Goal: Task Accomplishment & Management: Complete application form

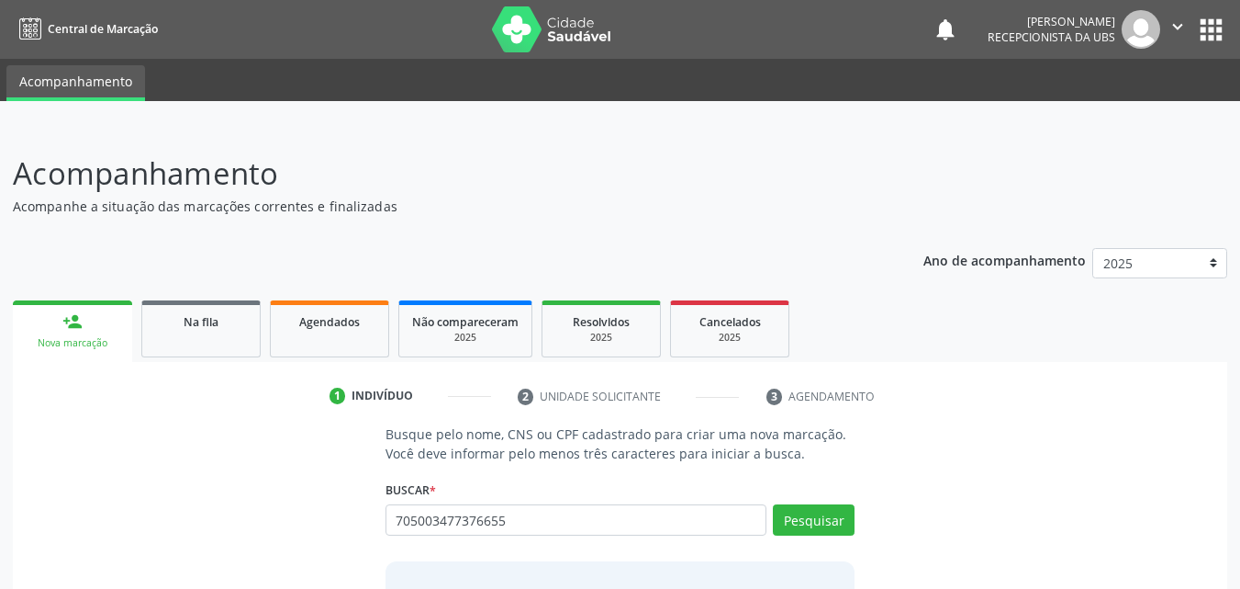
type input "705003477376655"
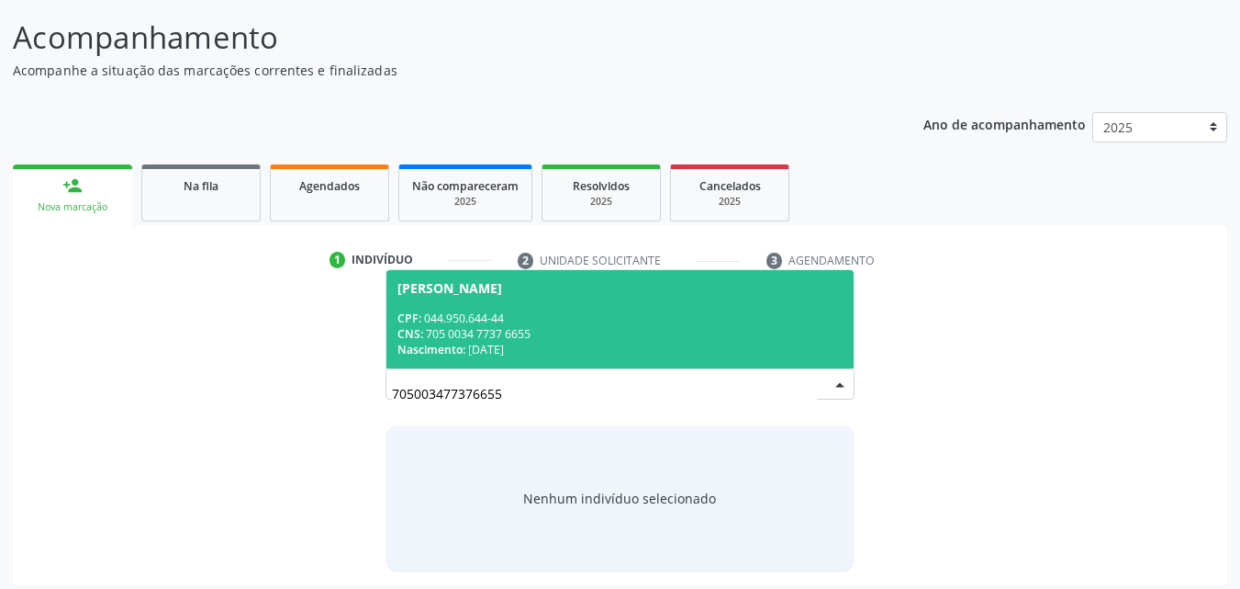
scroll to position [138, 0]
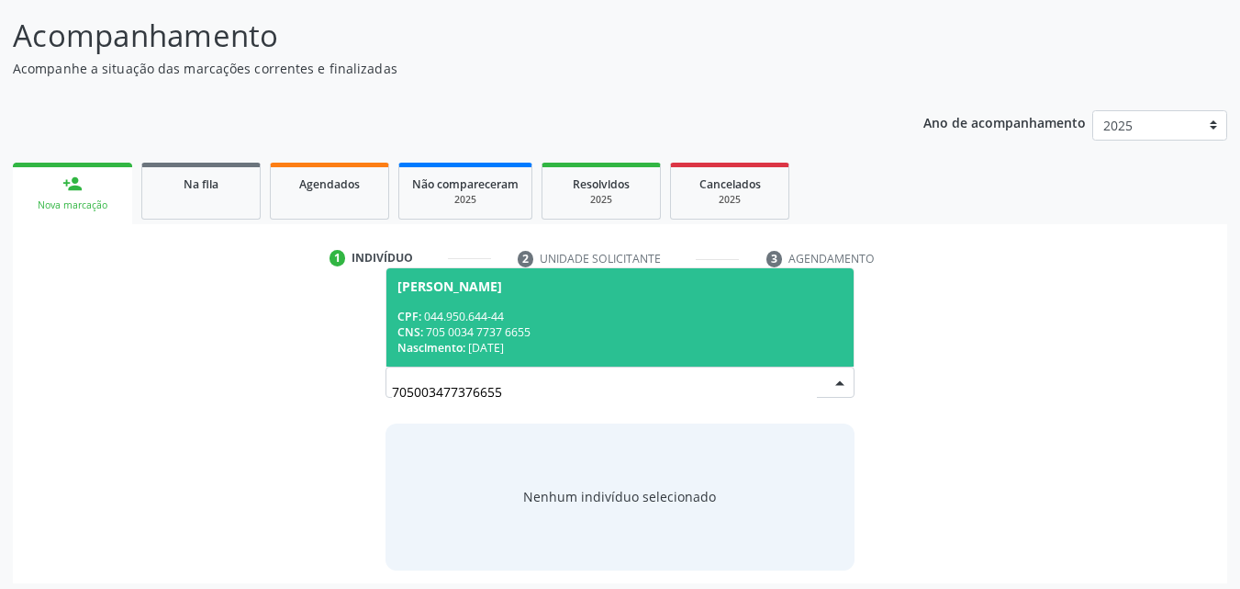
click at [586, 348] on div "Nascimento: 13/12/1977" at bounding box center [621, 348] width 446 height 16
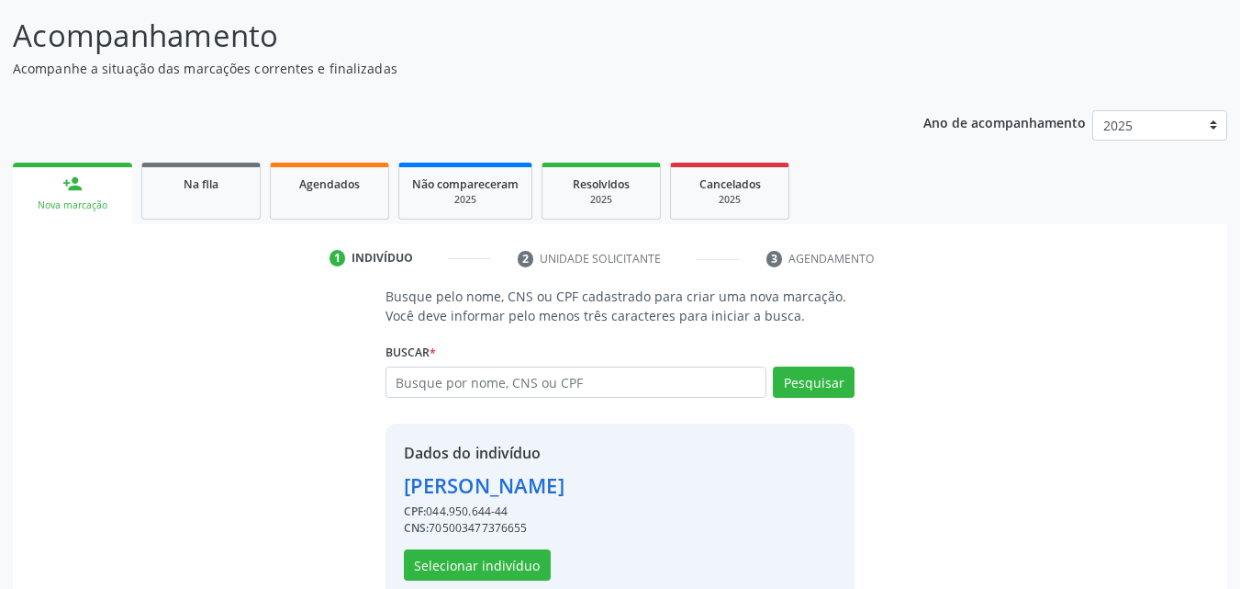
scroll to position [174, 0]
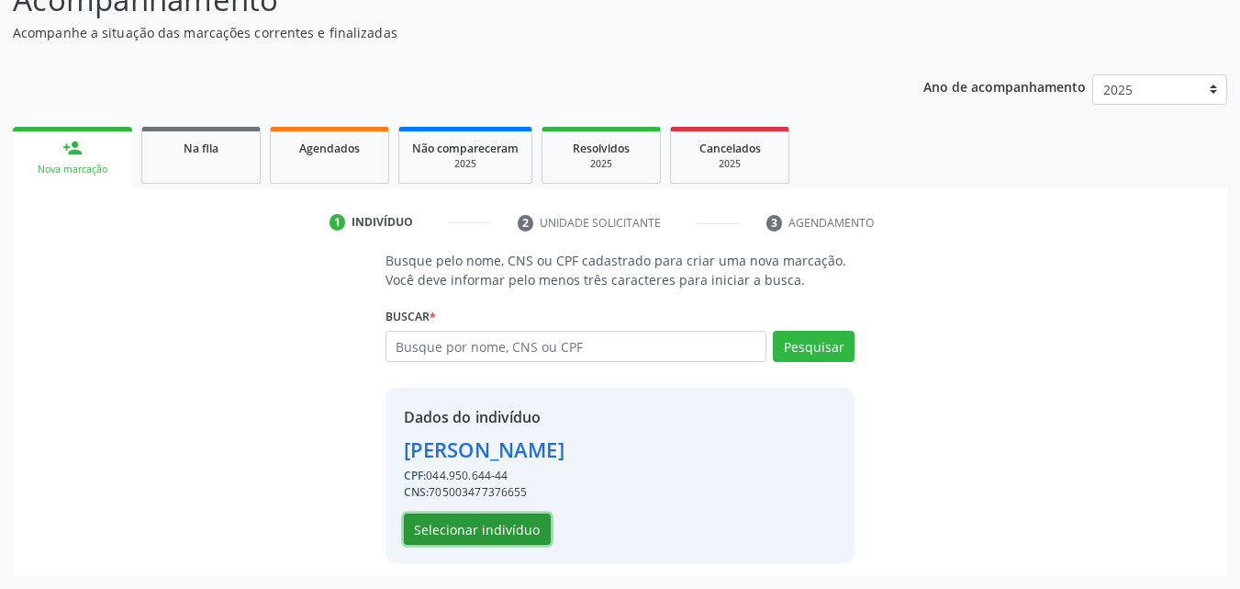
click at [489, 528] on button "Selecionar indivíduo" at bounding box center [477, 528] width 147 height 31
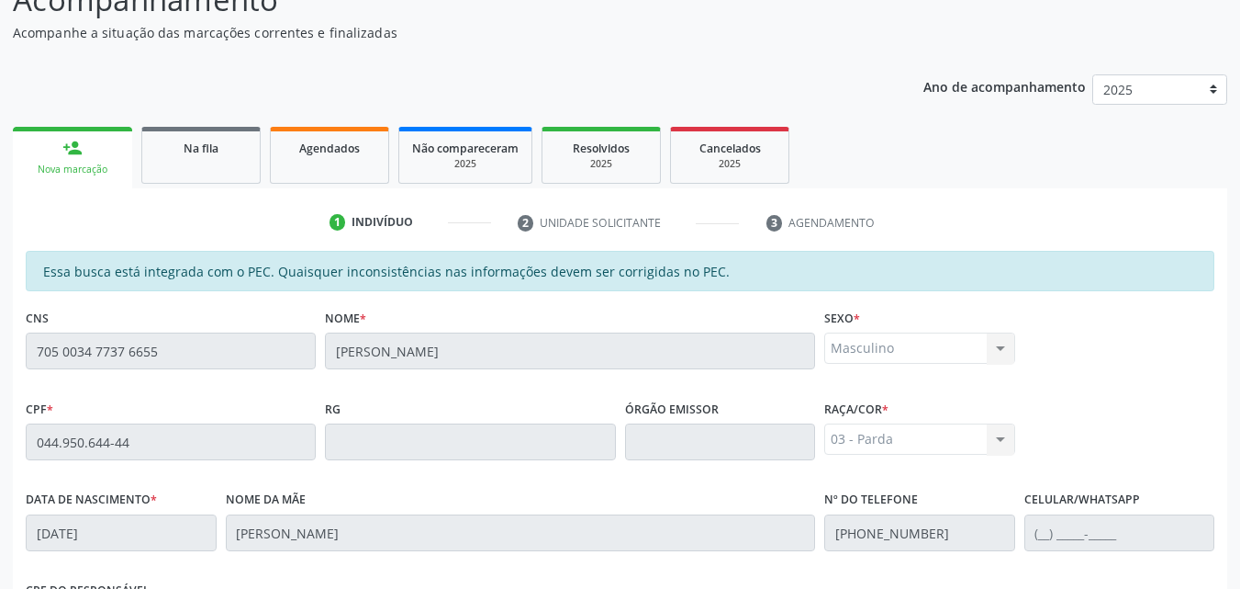
scroll to position [486, 0]
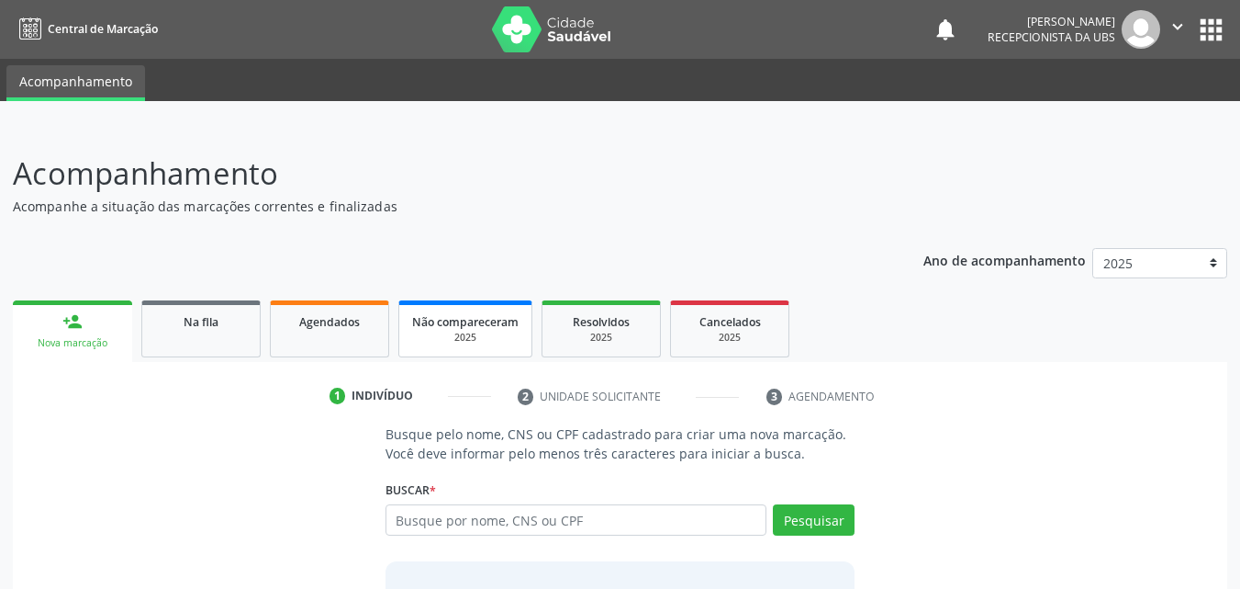
scroll to position [145, 0]
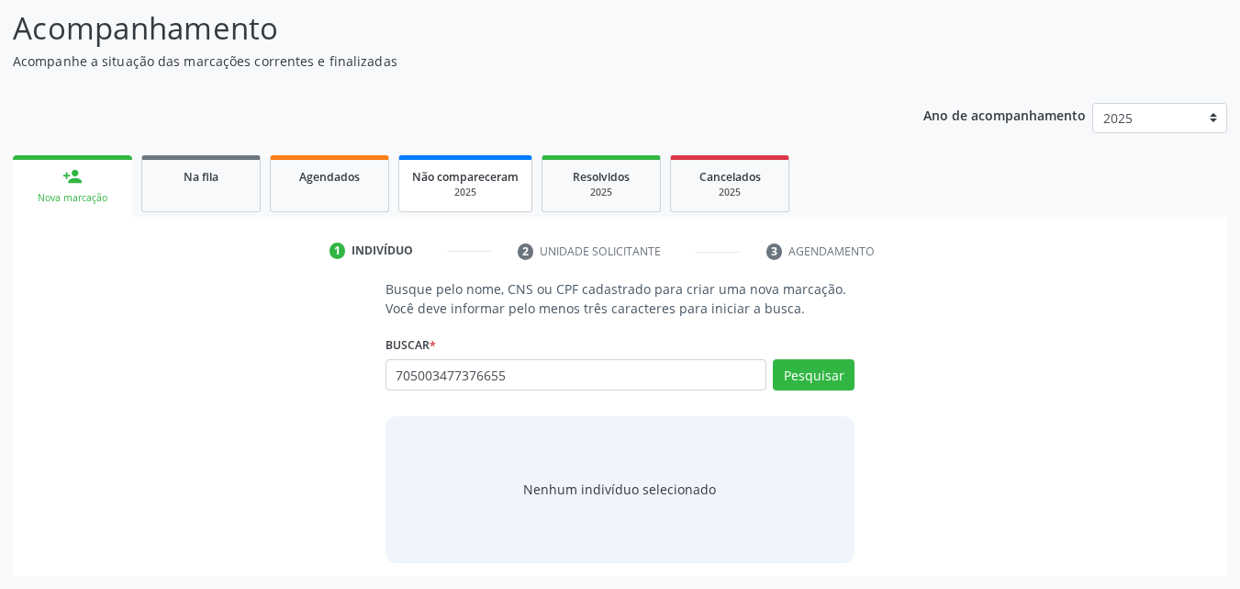
type input "705003477376655"
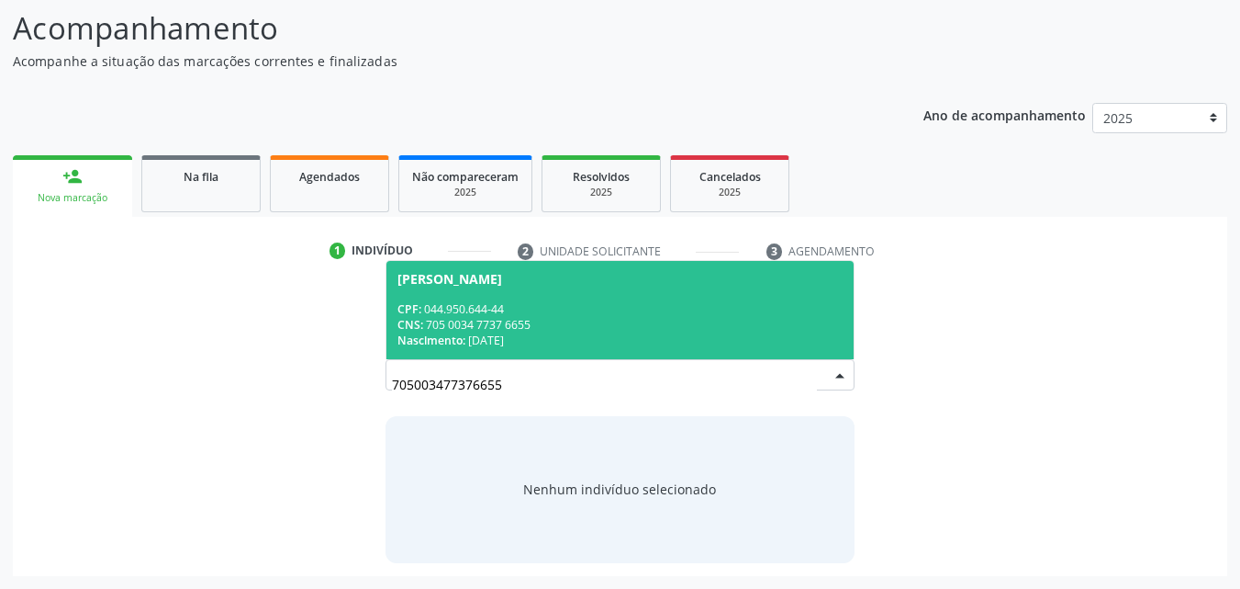
click at [462, 331] on div "CNS: 705 0034 7737 6655" at bounding box center [621, 325] width 446 height 16
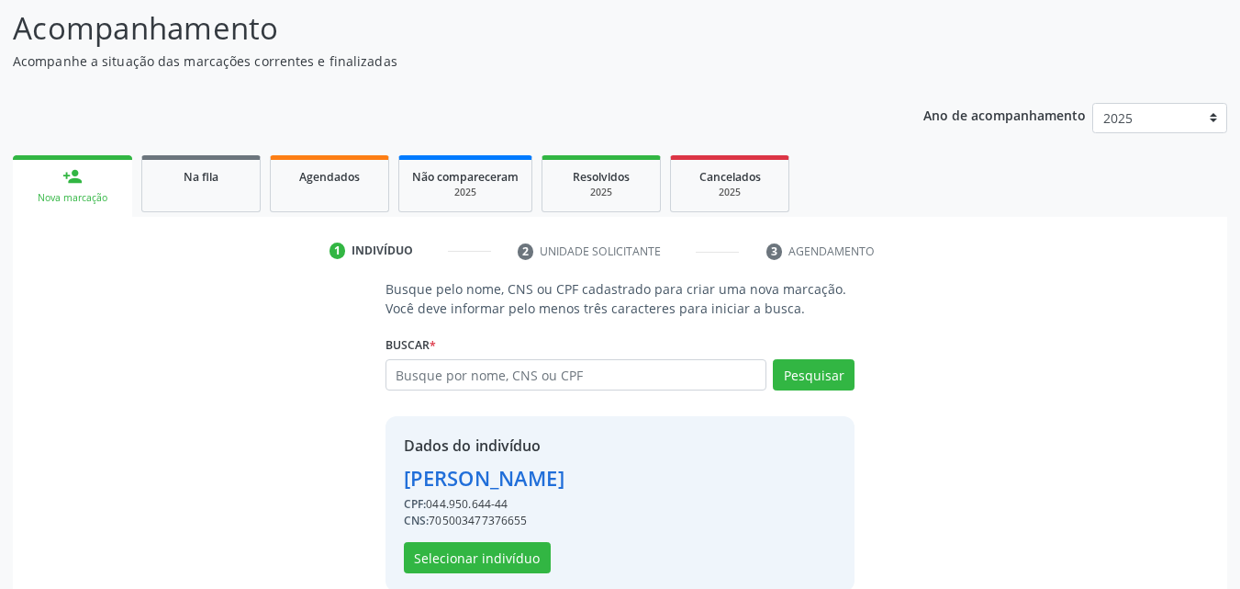
scroll to position [174, 0]
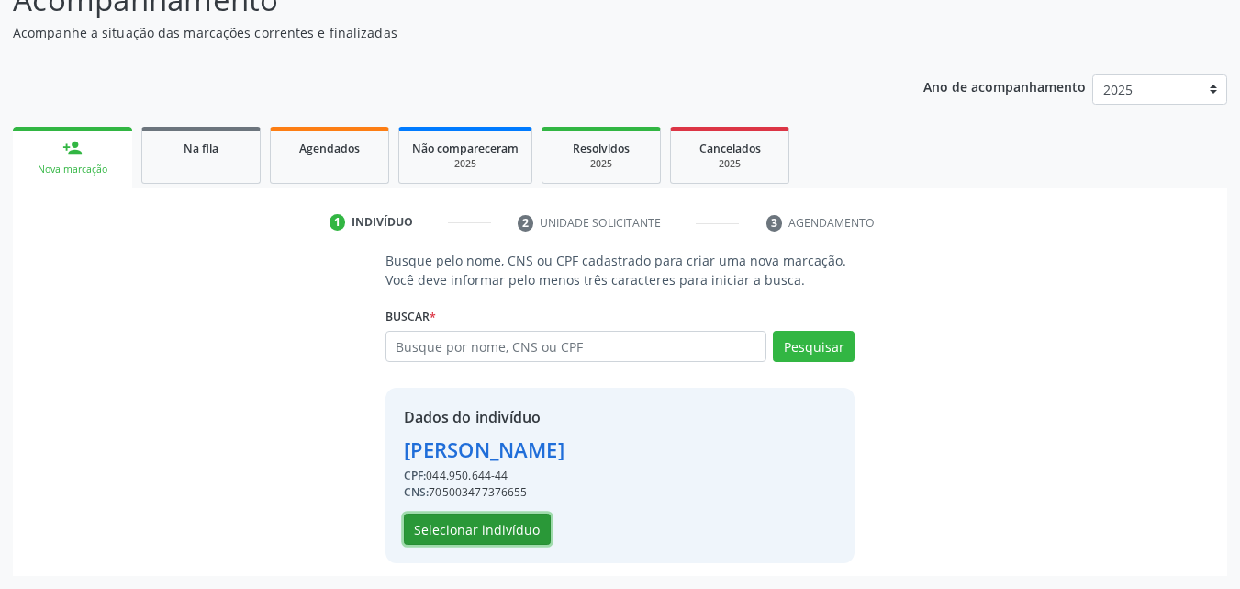
click at [458, 531] on button "Selecionar indivíduo" at bounding box center [477, 528] width 147 height 31
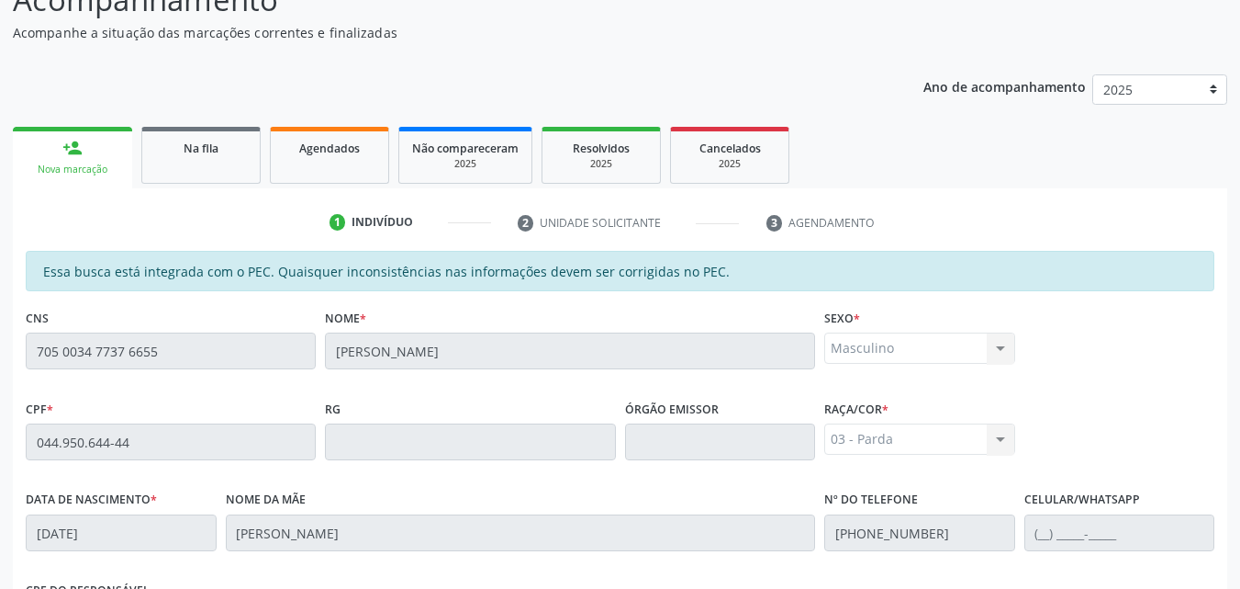
scroll to position [486, 0]
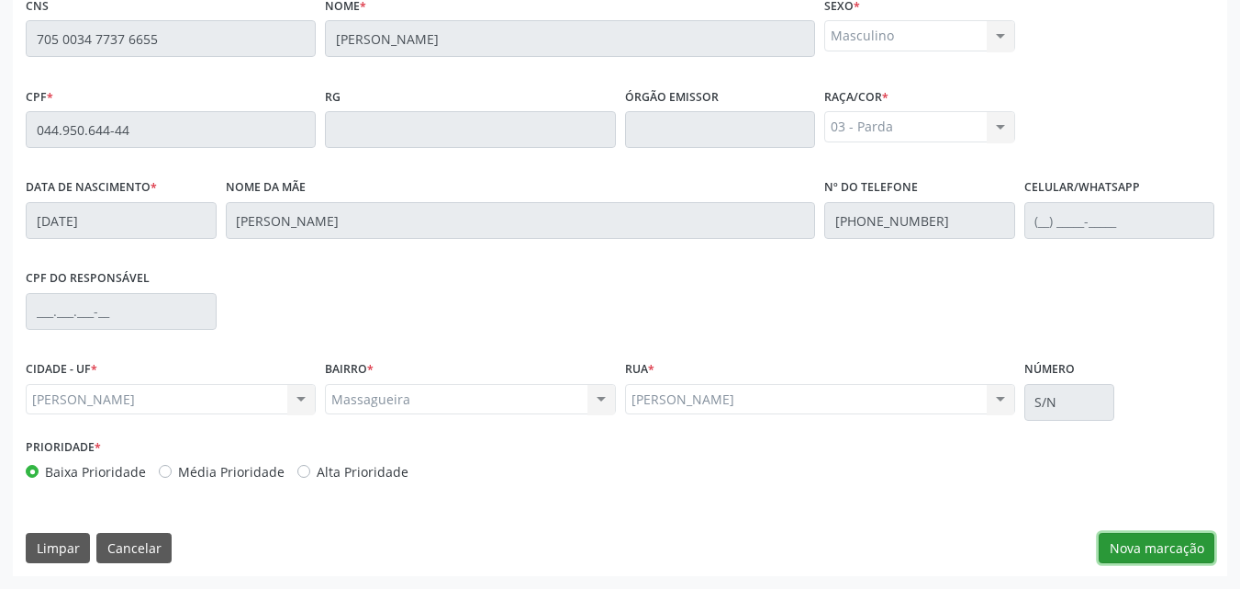
click at [1117, 548] on button "Nova marcação" at bounding box center [1157, 548] width 116 height 31
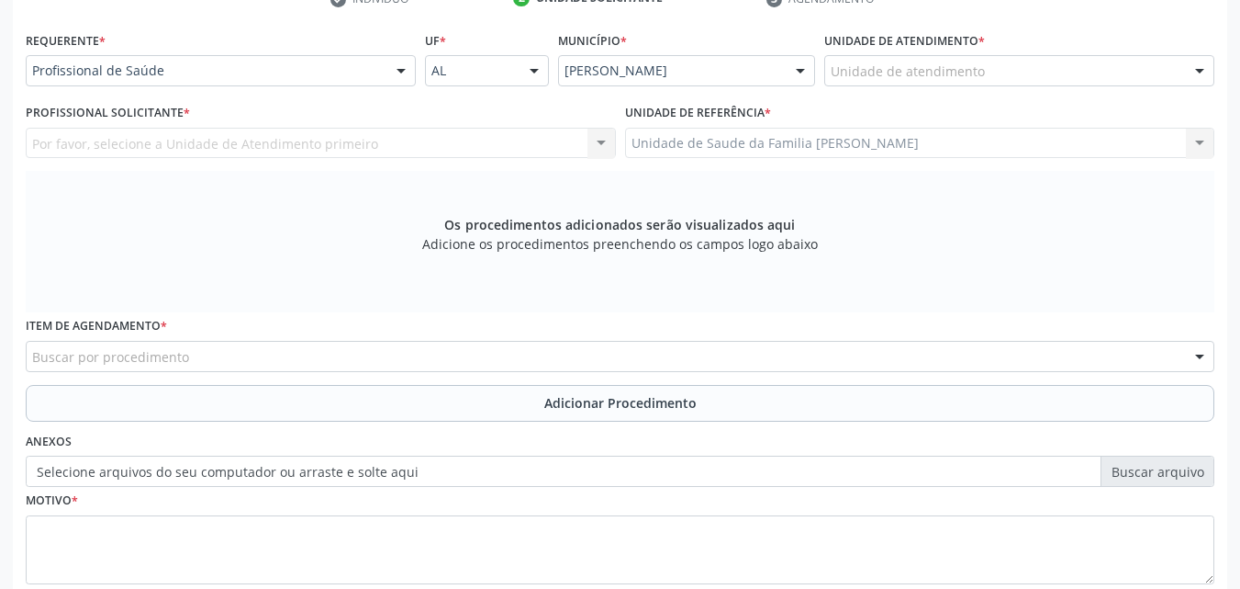
scroll to position [390, 0]
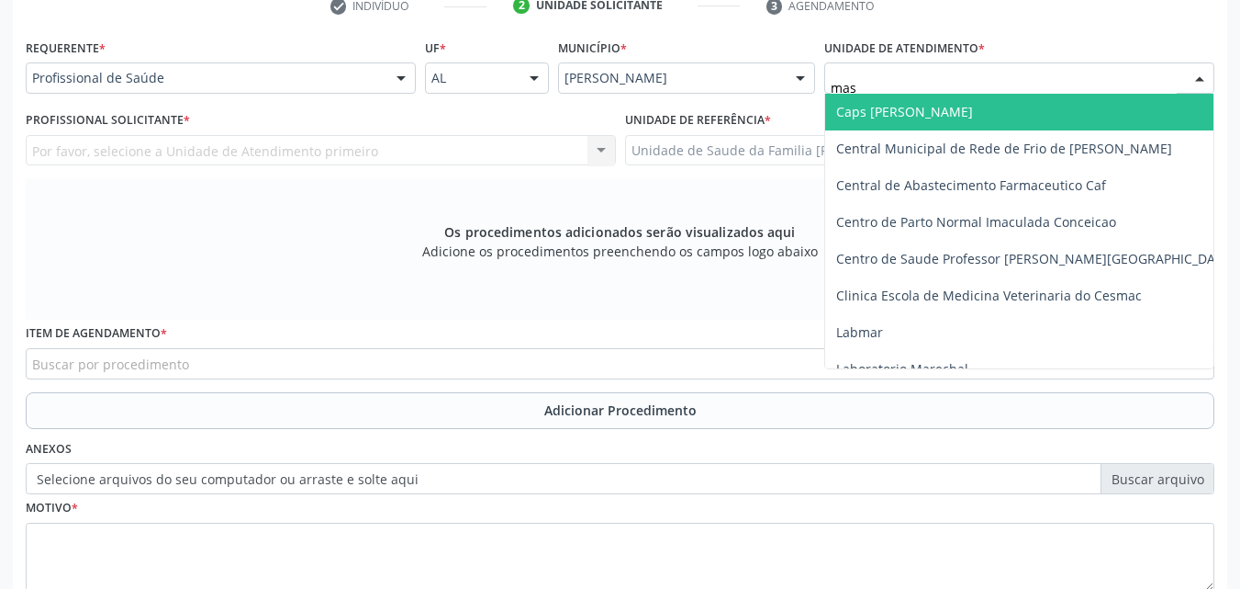
type input "mass"
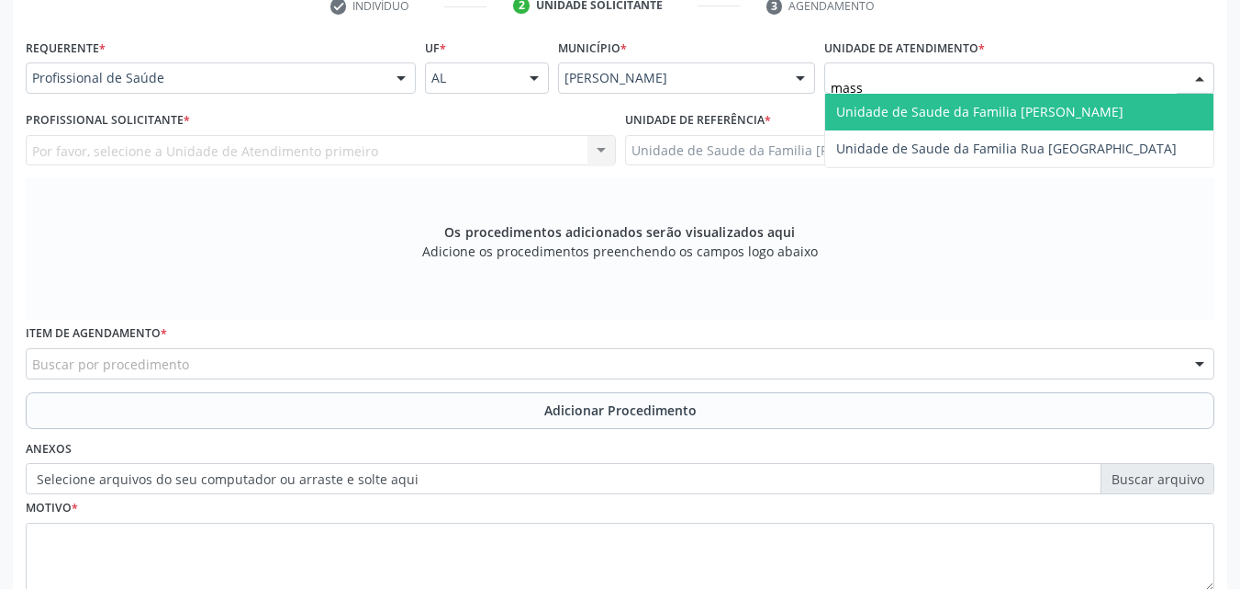
click at [883, 106] on span "Unidade de Saude da Familia [PERSON_NAME]" at bounding box center [979, 111] width 287 height 17
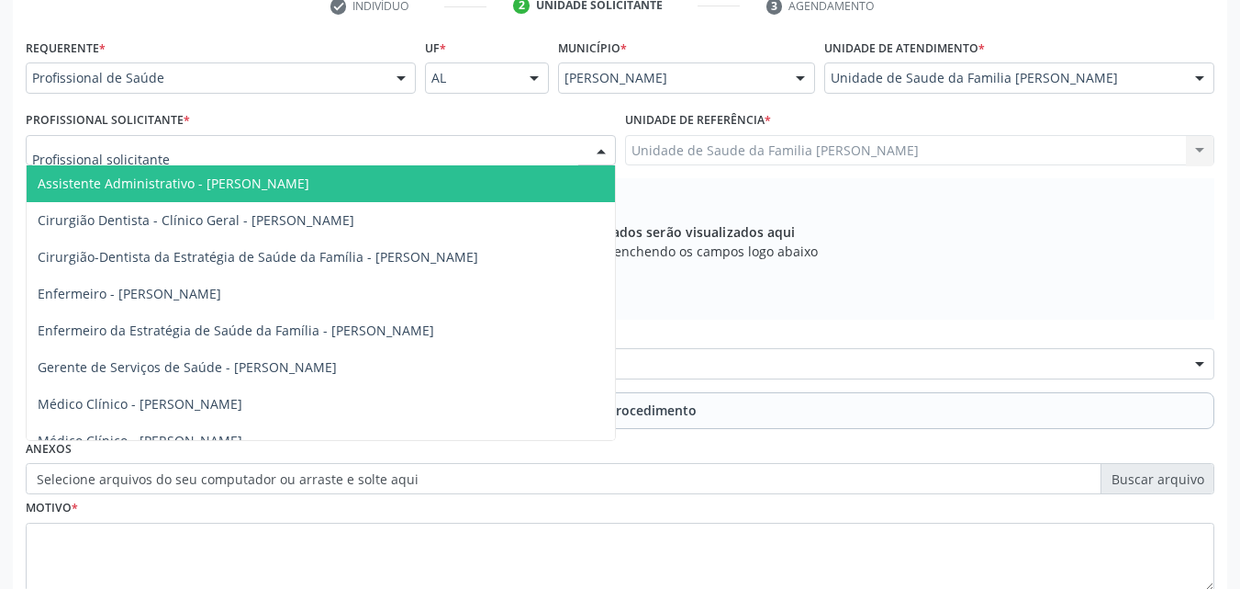
click at [502, 150] on div at bounding box center [321, 150] width 590 height 31
click at [305, 137] on div at bounding box center [321, 150] width 590 height 31
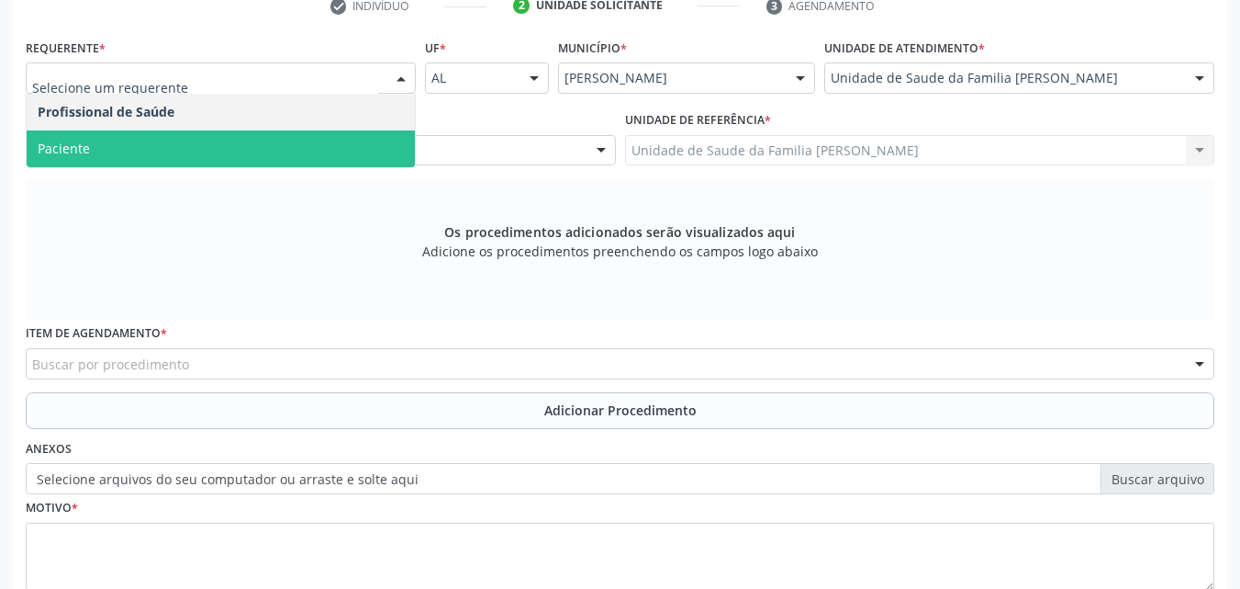
click at [211, 144] on span "Paciente" at bounding box center [221, 148] width 388 height 37
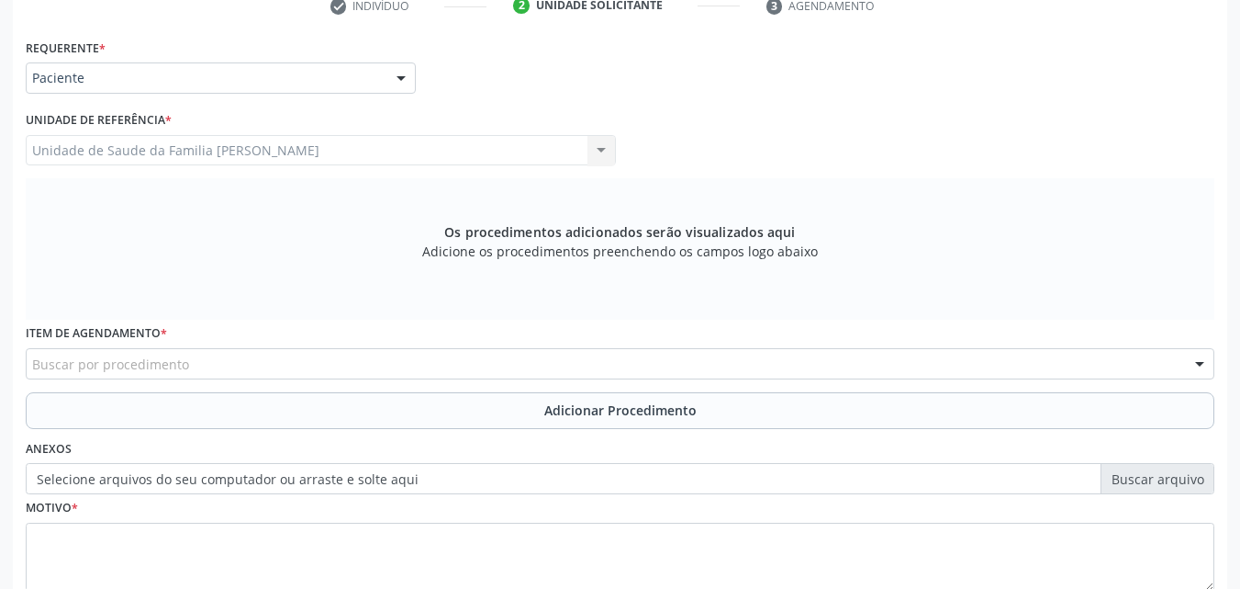
click at [204, 366] on div "Buscar por procedimento" at bounding box center [620, 363] width 1189 height 31
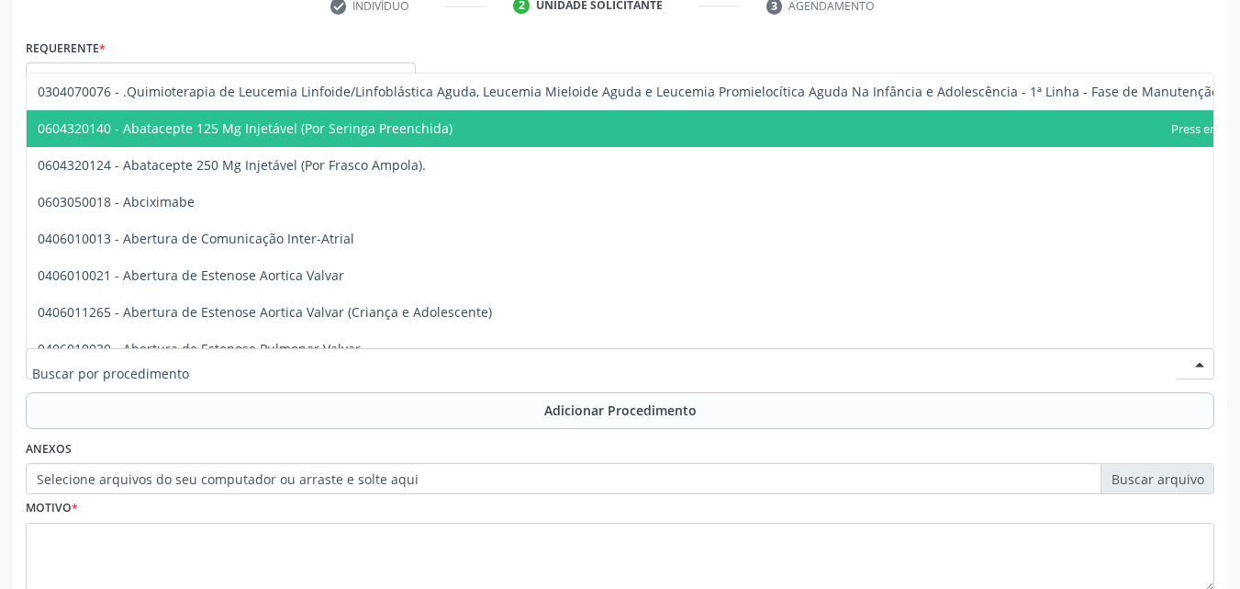
click at [249, 363] on div at bounding box center [620, 363] width 1189 height 31
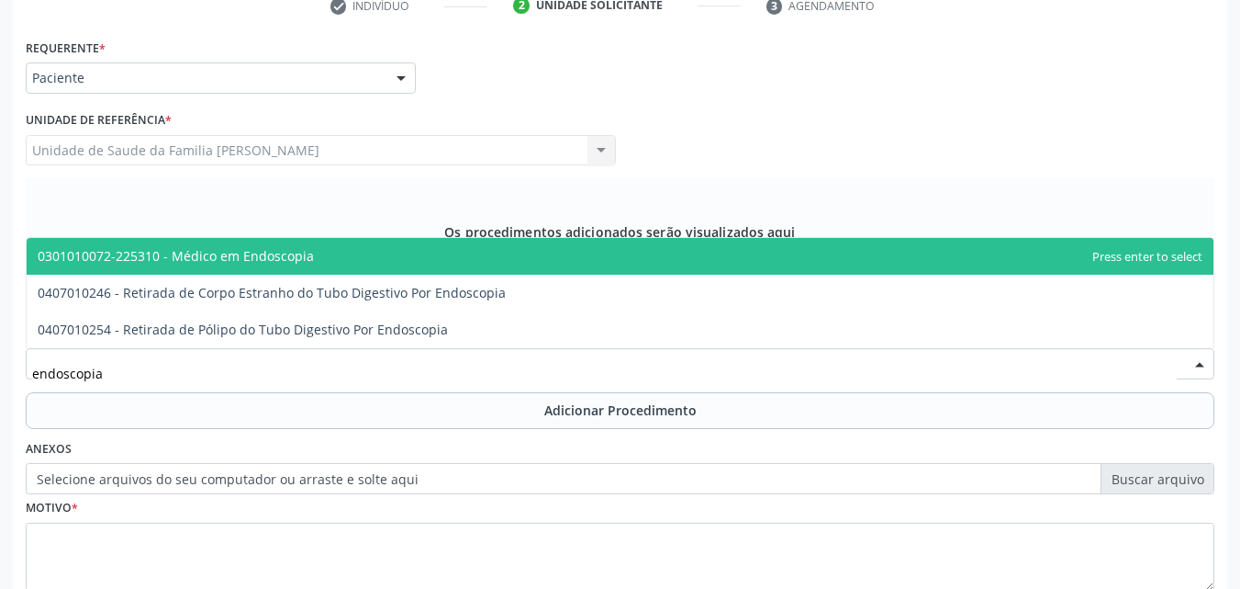
type input "endoscopia"
click at [360, 212] on div "Requerente * Paciente Profissional de Saúde Paciente Nenhum resultado encontrad…" at bounding box center [620, 325] width 1189 height 583
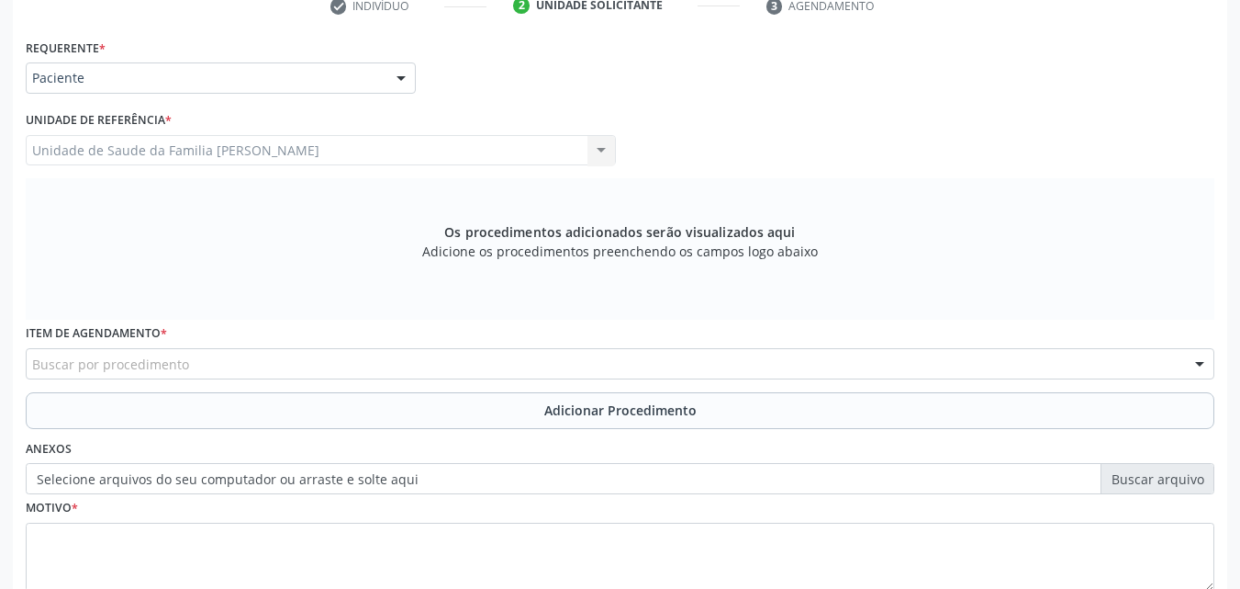
click at [302, 353] on div "Buscar por procedimento" at bounding box center [620, 363] width 1189 height 31
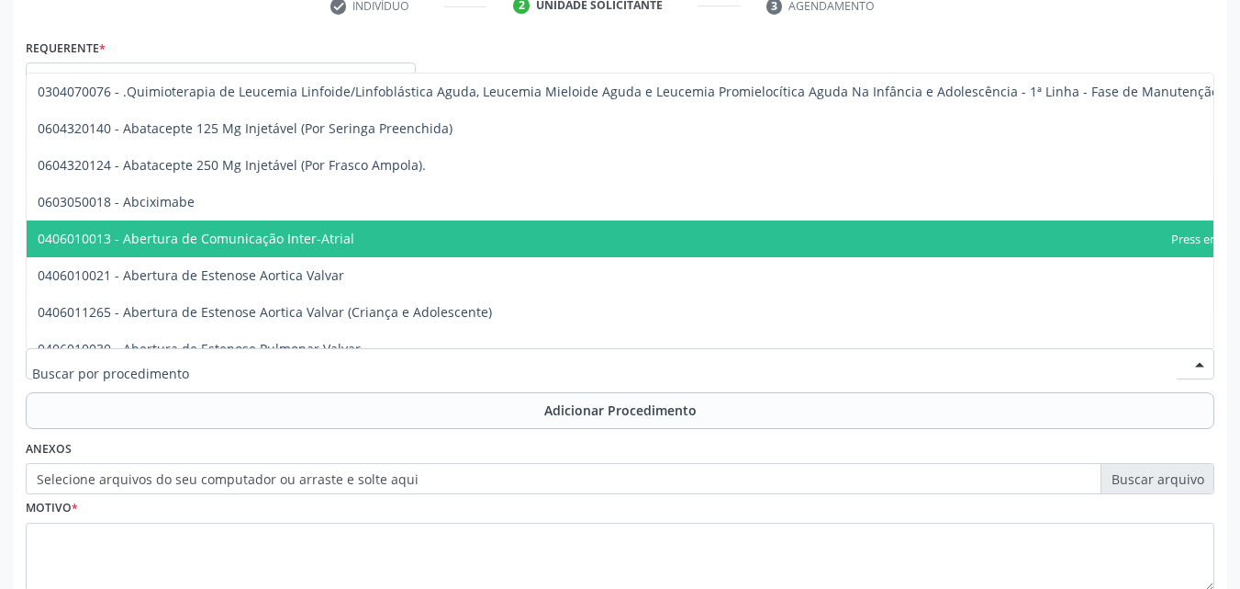
click at [367, 370] on div at bounding box center [620, 363] width 1189 height 31
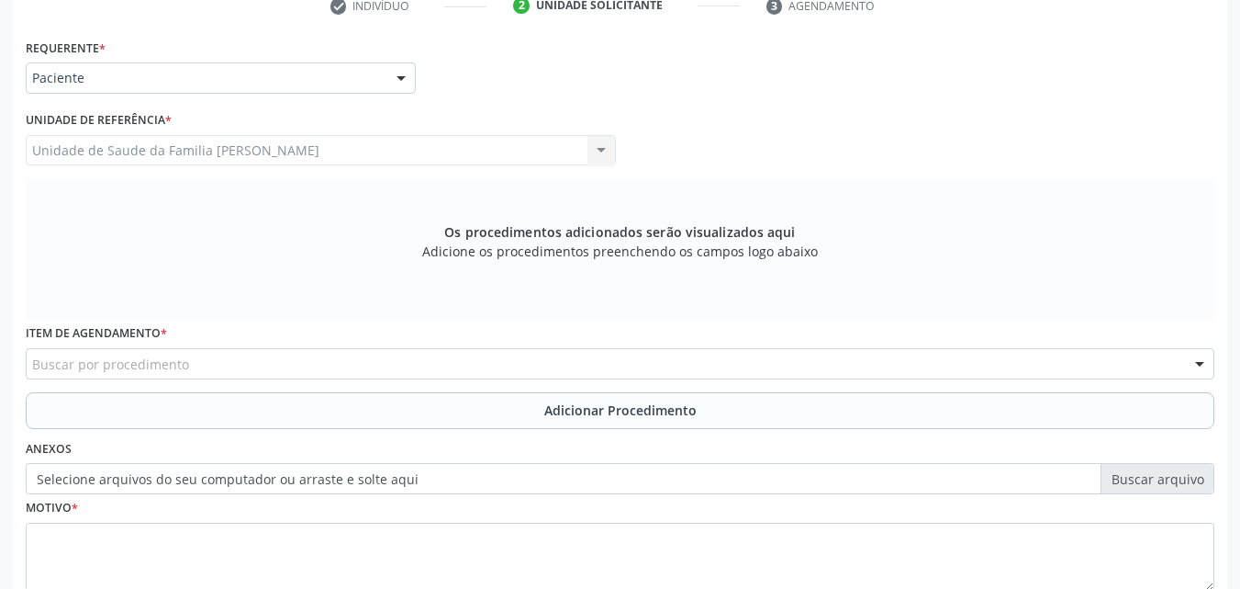
click at [692, 186] on div "Requerente * Paciente Profissional de Saúde Paciente Nenhum resultado encontrad…" at bounding box center [620, 325] width 1189 height 583
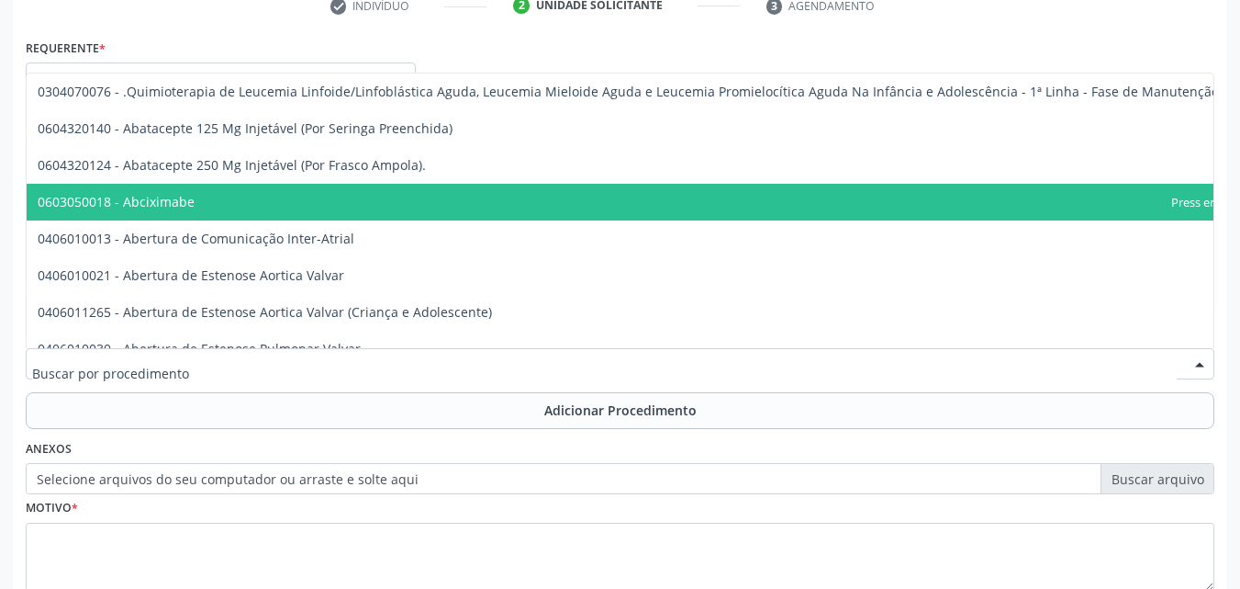
click at [275, 360] on div at bounding box center [620, 363] width 1189 height 31
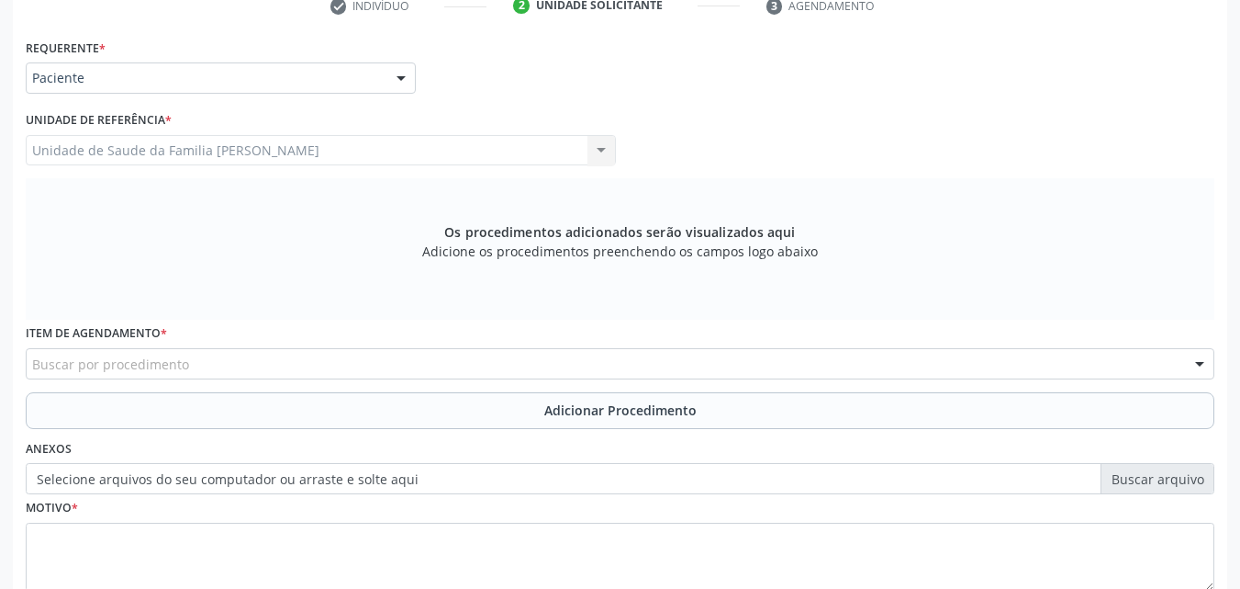
click at [399, 204] on div "Requerente * Paciente Profissional de Saúde Paciente Nenhum resultado encontrad…" at bounding box center [620, 325] width 1189 height 583
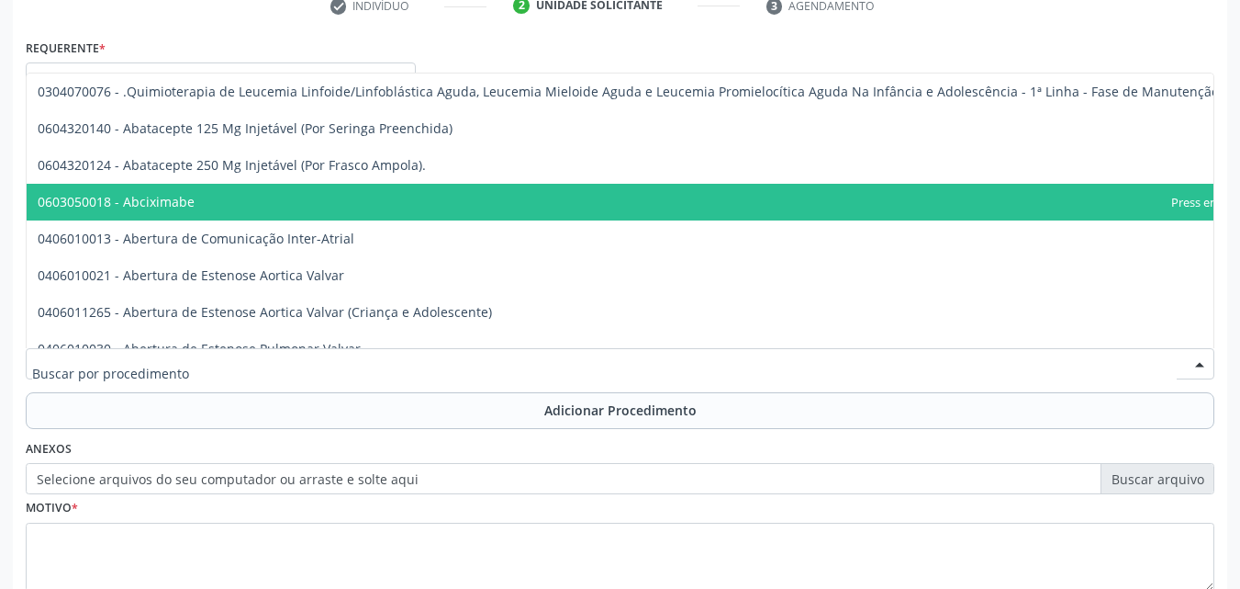
click at [283, 364] on div at bounding box center [620, 363] width 1189 height 31
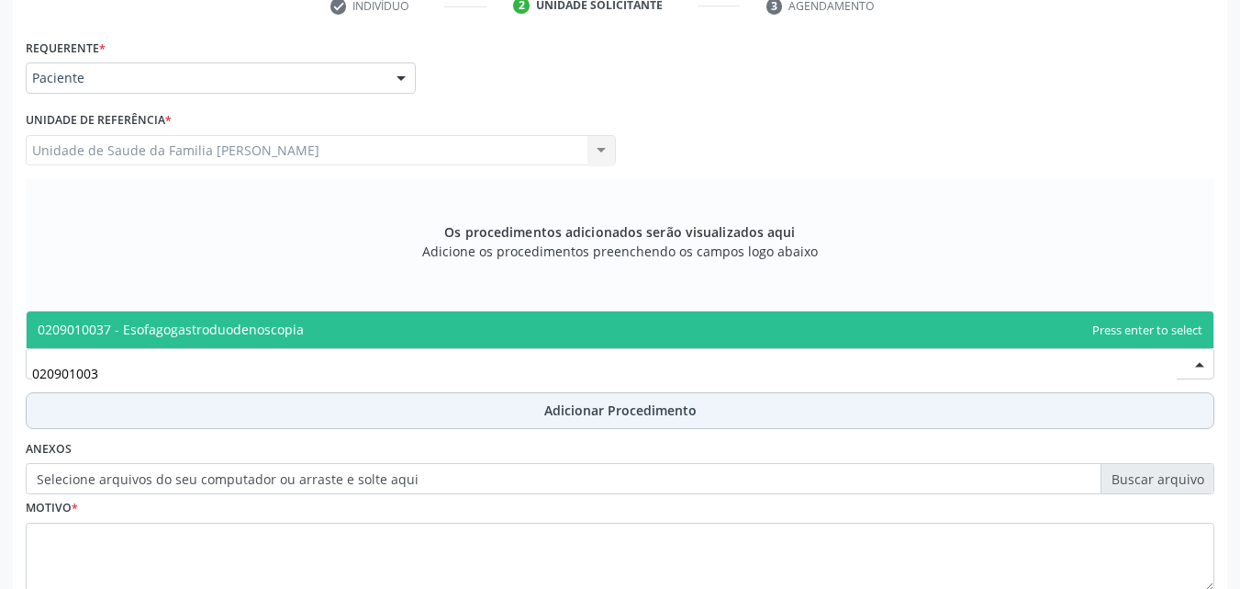
type input "0209010037"
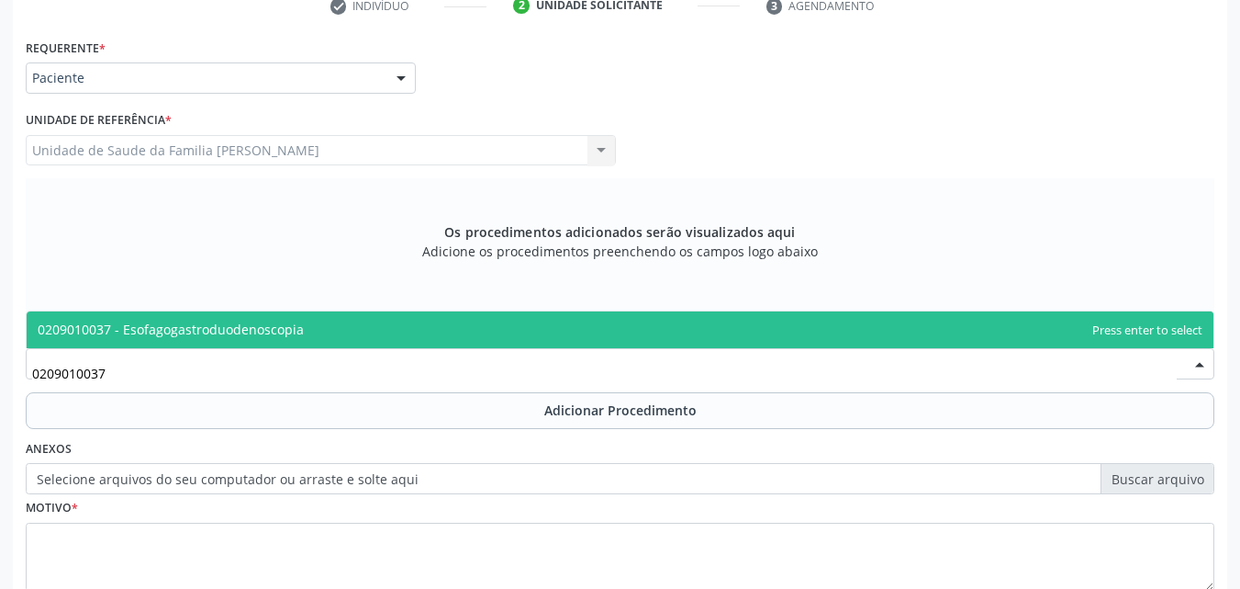
click at [273, 334] on span "0209010037 - Esofagogastroduodenoscopia" at bounding box center [171, 328] width 266 height 17
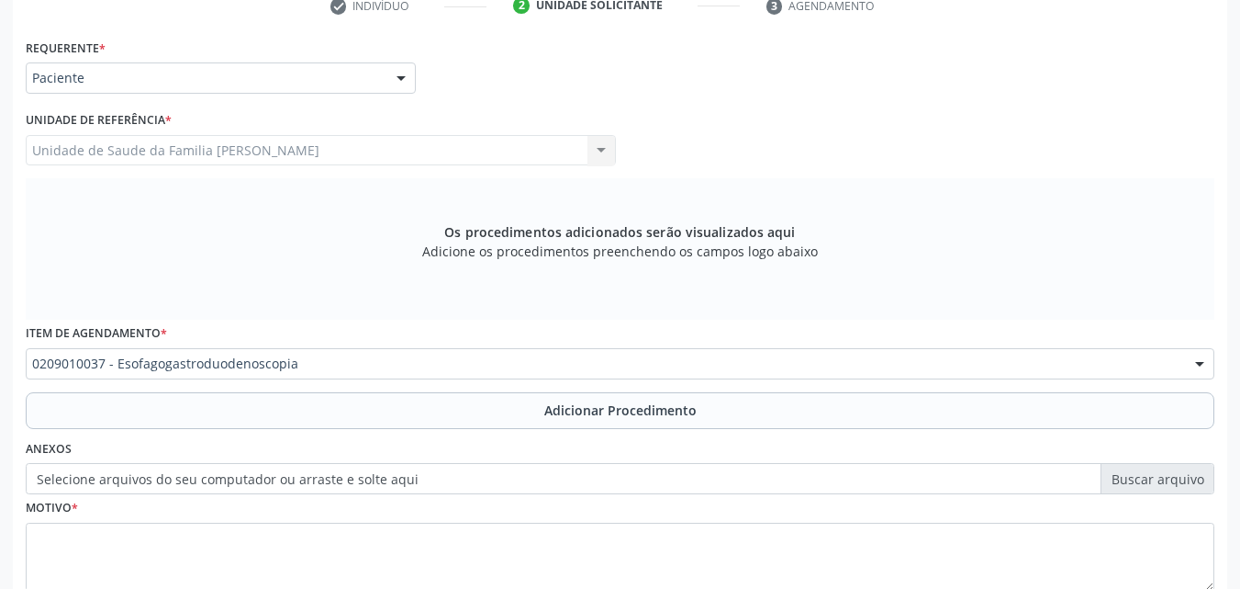
click at [269, 487] on label "Selecione arquivos do seu computador ou arraste e solte aqui" at bounding box center [620, 478] width 1189 height 31
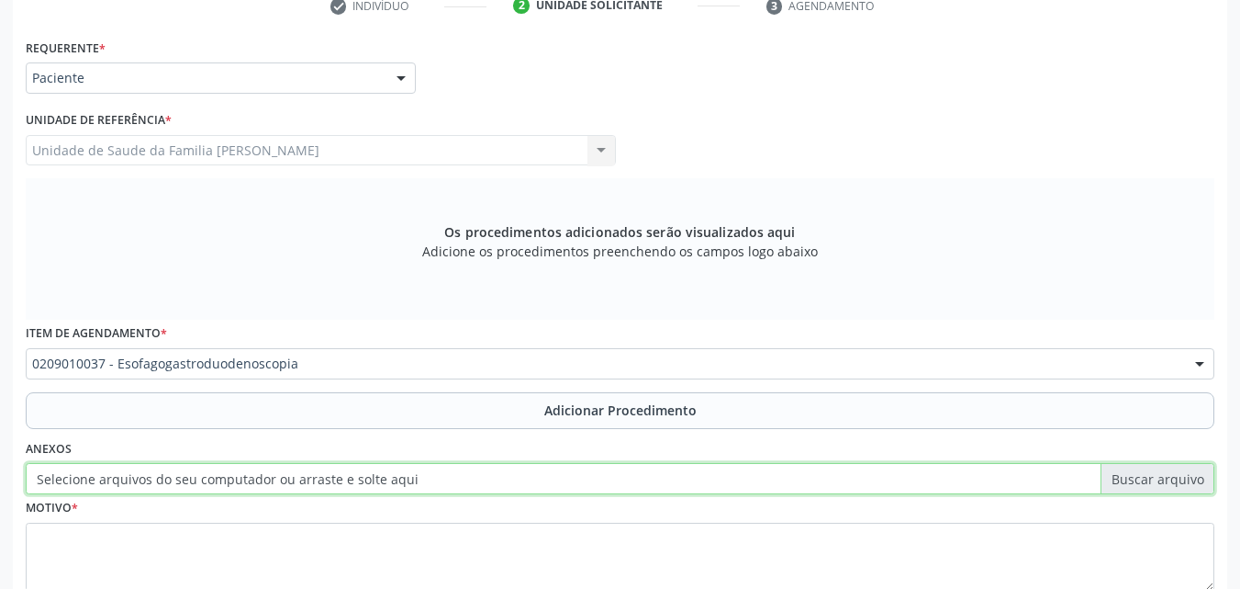
click at [269, 487] on input "Selecione arquivos do seu computador ou arraste e solte aqui" at bounding box center [620, 478] width 1189 height 31
type input "C:\fakepath\WhatsApp Image [DATE] 09.55.21.jpeg"
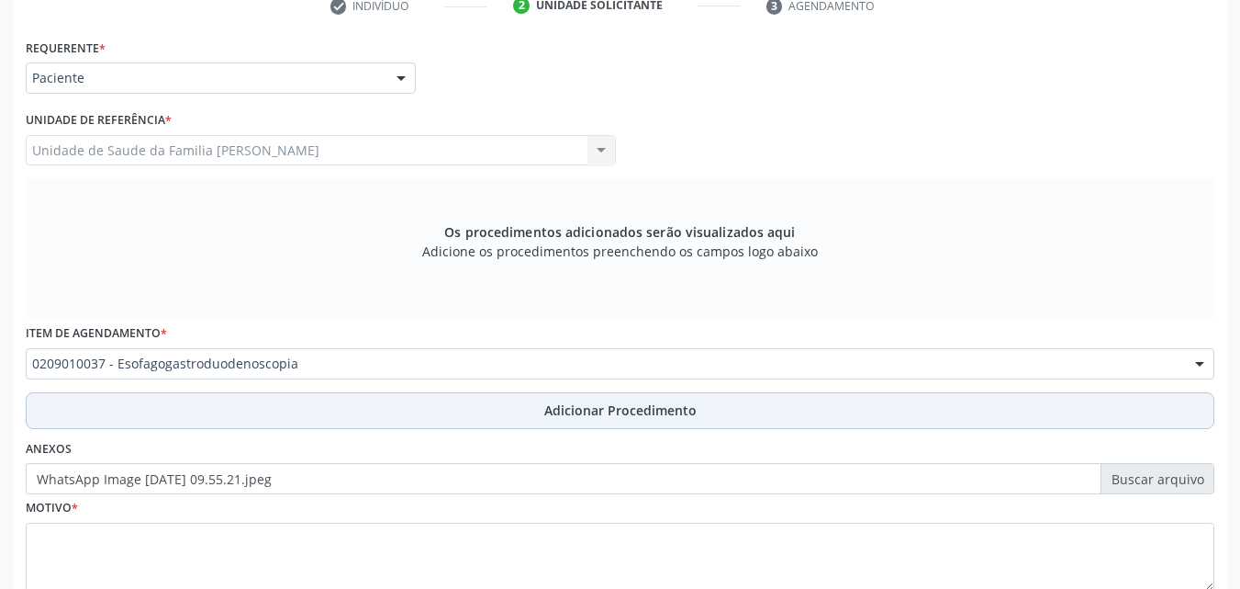
click at [363, 402] on button "Adicionar Procedimento" at bounding box center [620, 410] width 1189 height 37
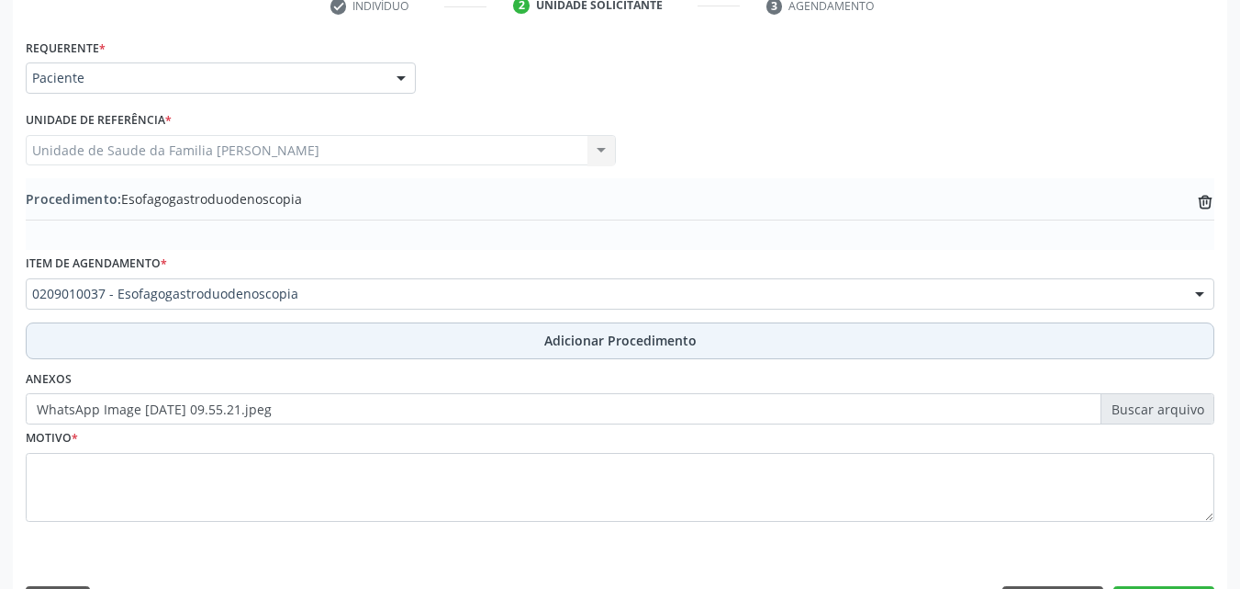
scroll to position [444, 0]
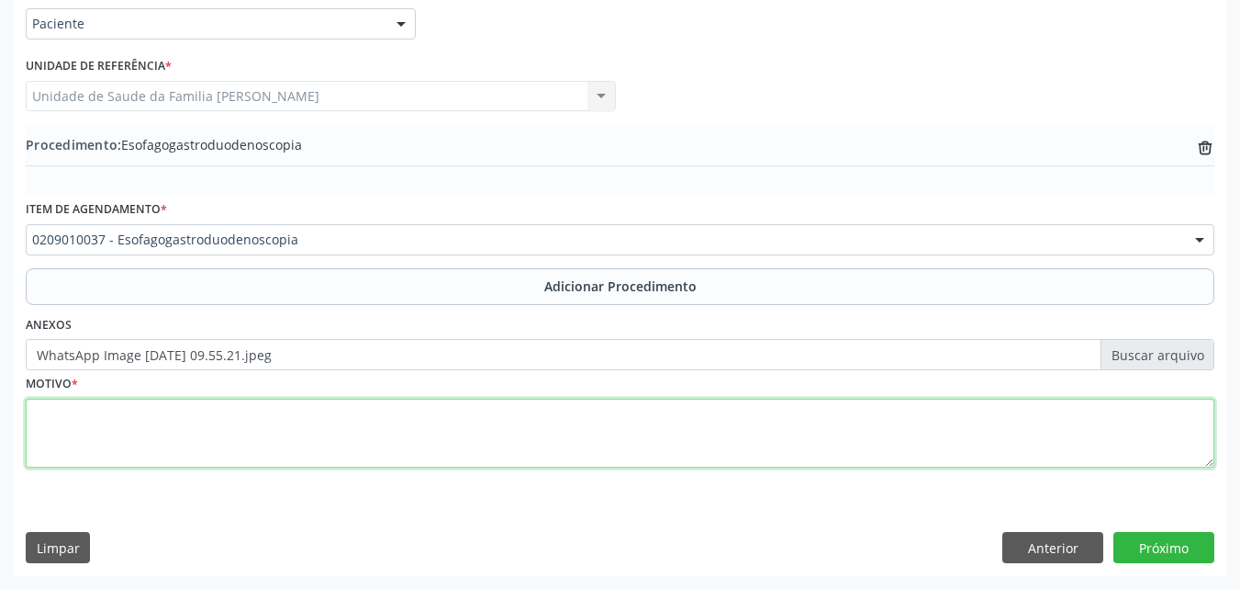
click at [356, 421] on textarea at bounding box center [620, 433] width 1189 height 70
paste textarea "[MEDICAL_DATA]"
type textarea "Endoscopia Digestiva Alta - Justificativa não identificada."
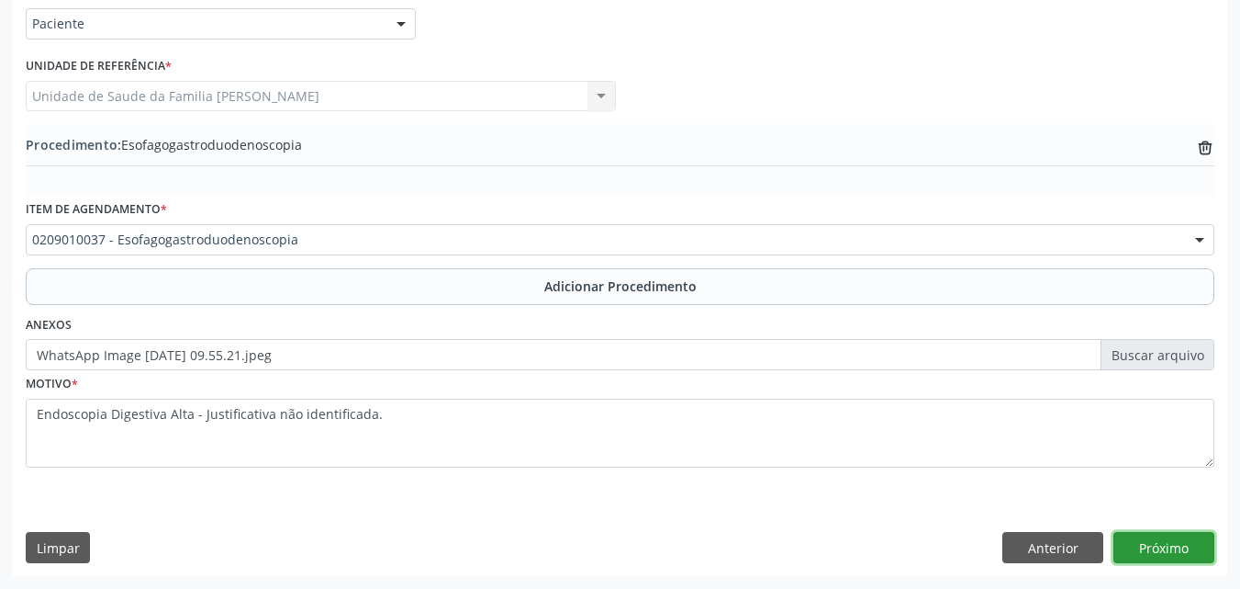
click at [1196, 551] on button "Próximo" at bounding box center [1164, 547] width 101 height 31
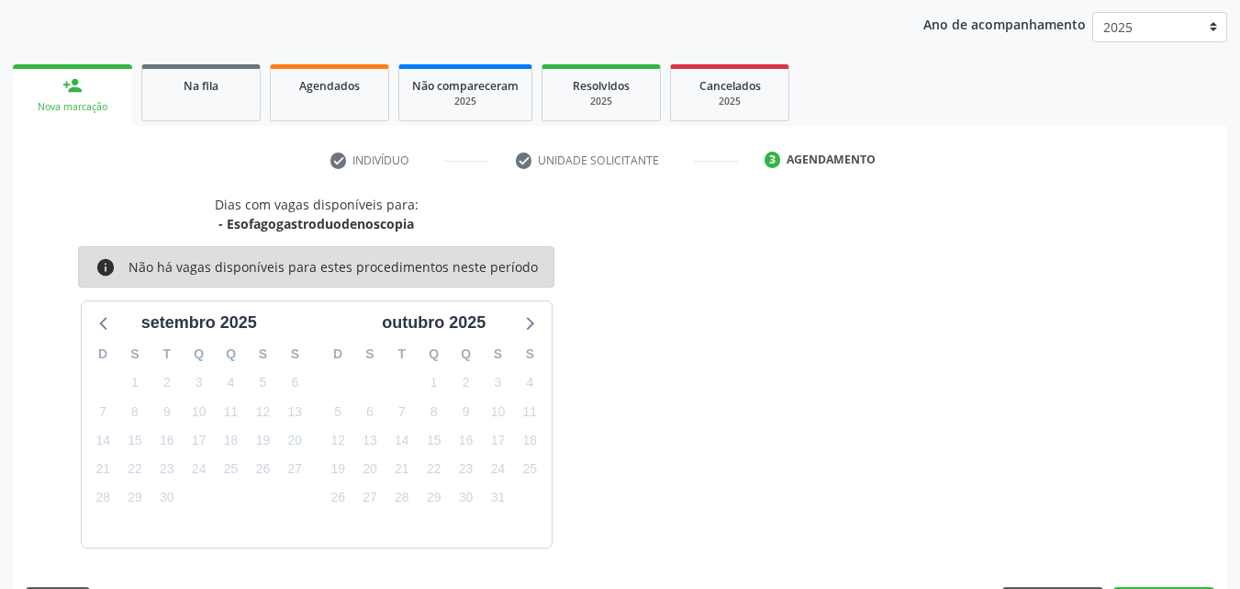
scroll to position [290, 0]
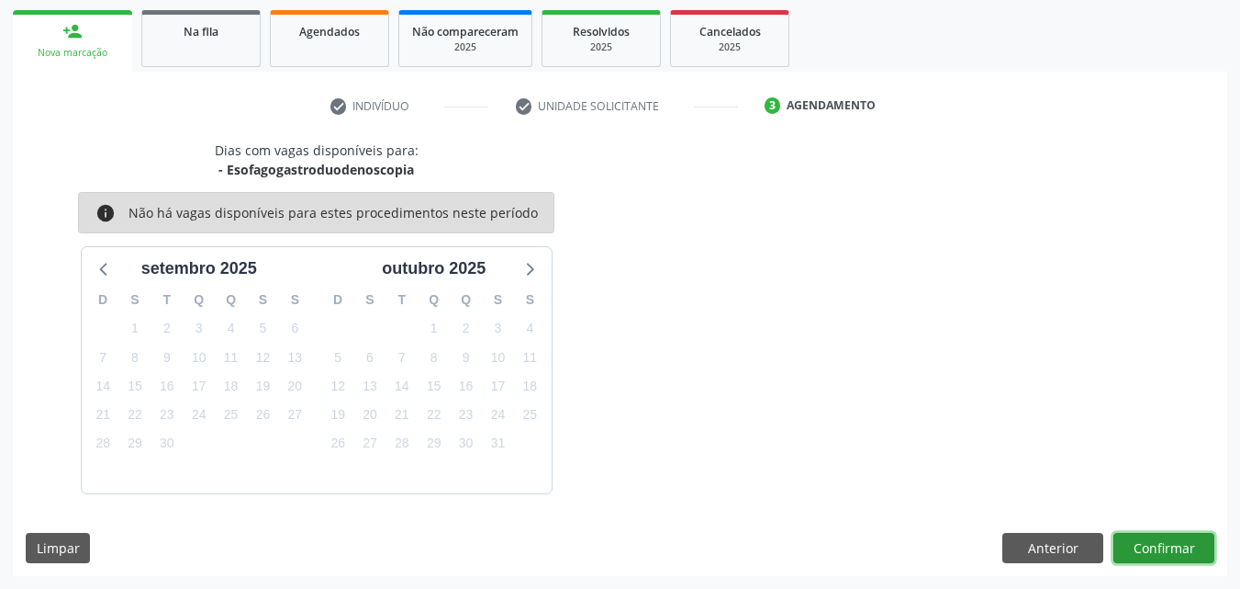
click at [1168, 547] on button "Confirmar" at bounding box center [1164, 548] width 101 height 31
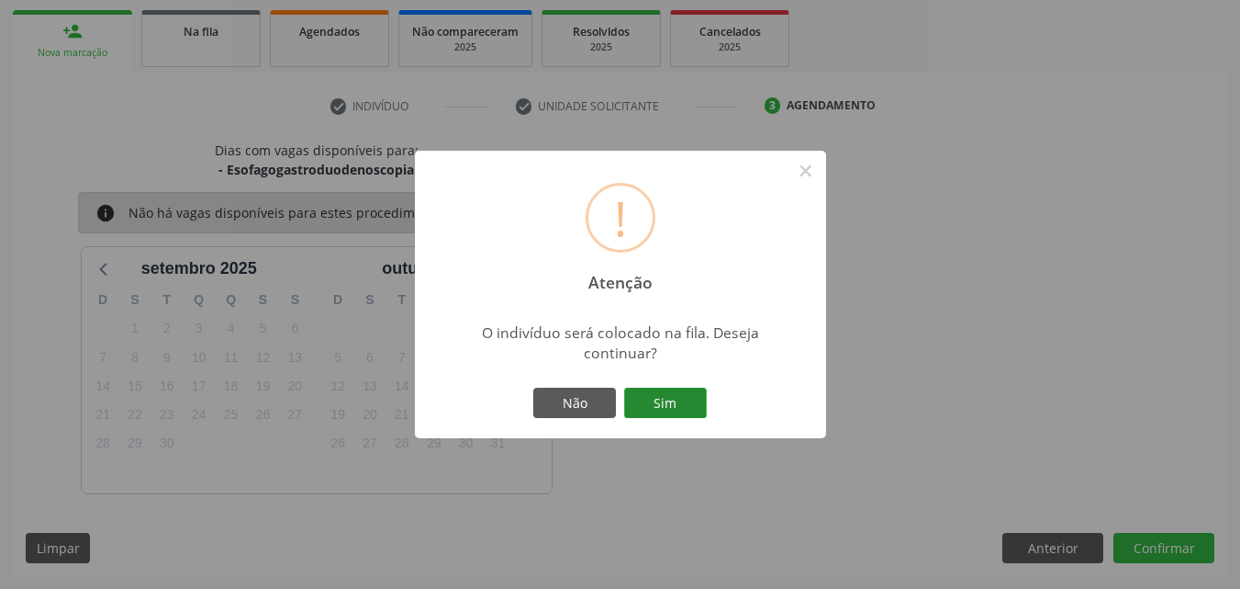
click at [672, 417] on button "Sim" at bounding box center [665, 402] width 83 height 31
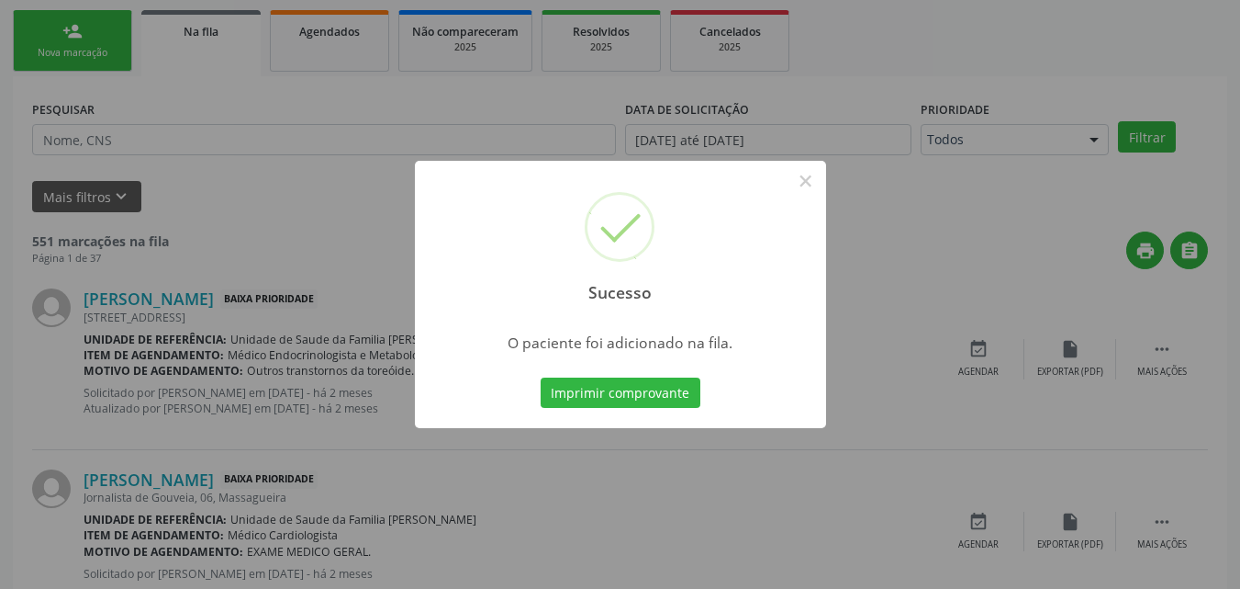
scroll to position [43, 0]
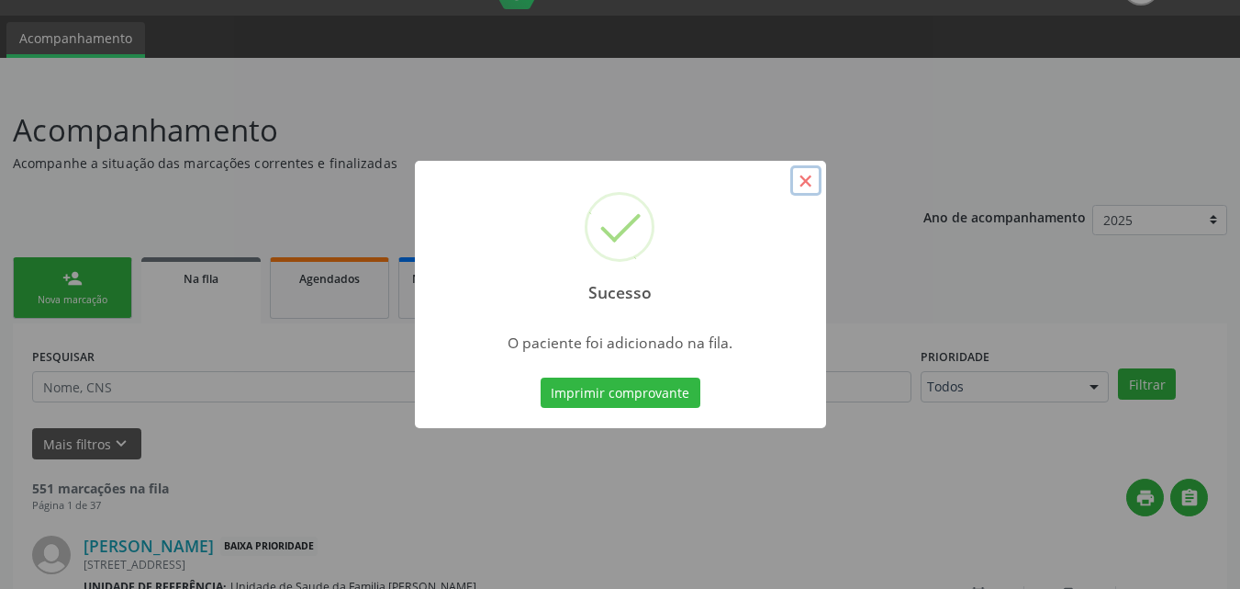
click at [810, 186] on button "×" at bounding box center [806, 180] width 31 height 31
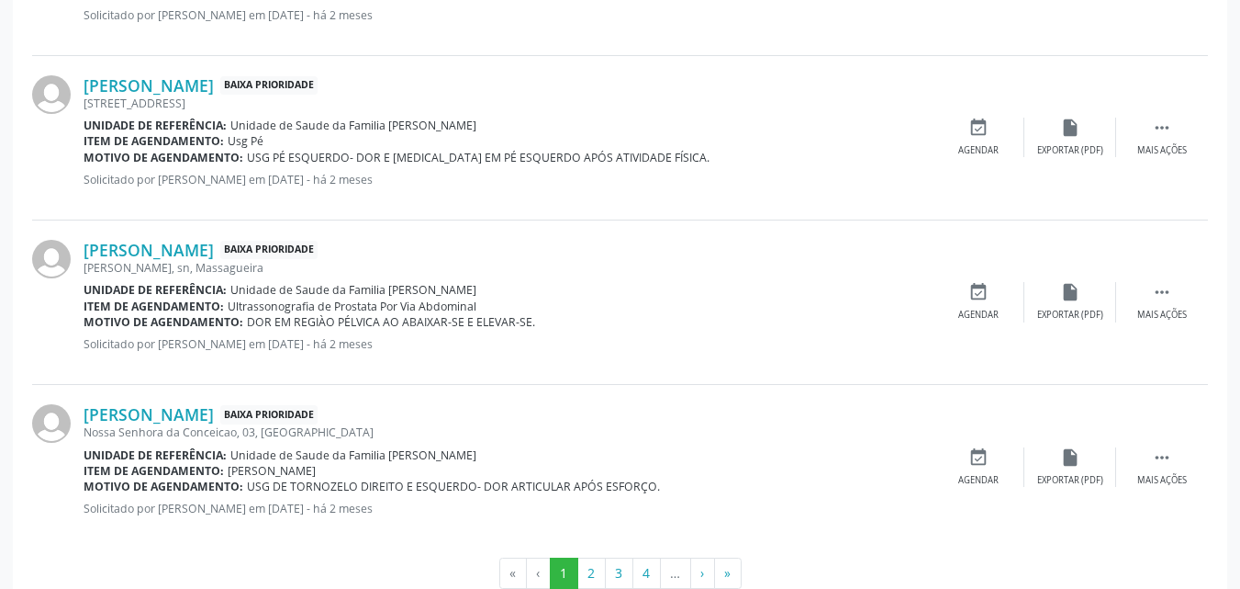
scroll to position [2539, 0]
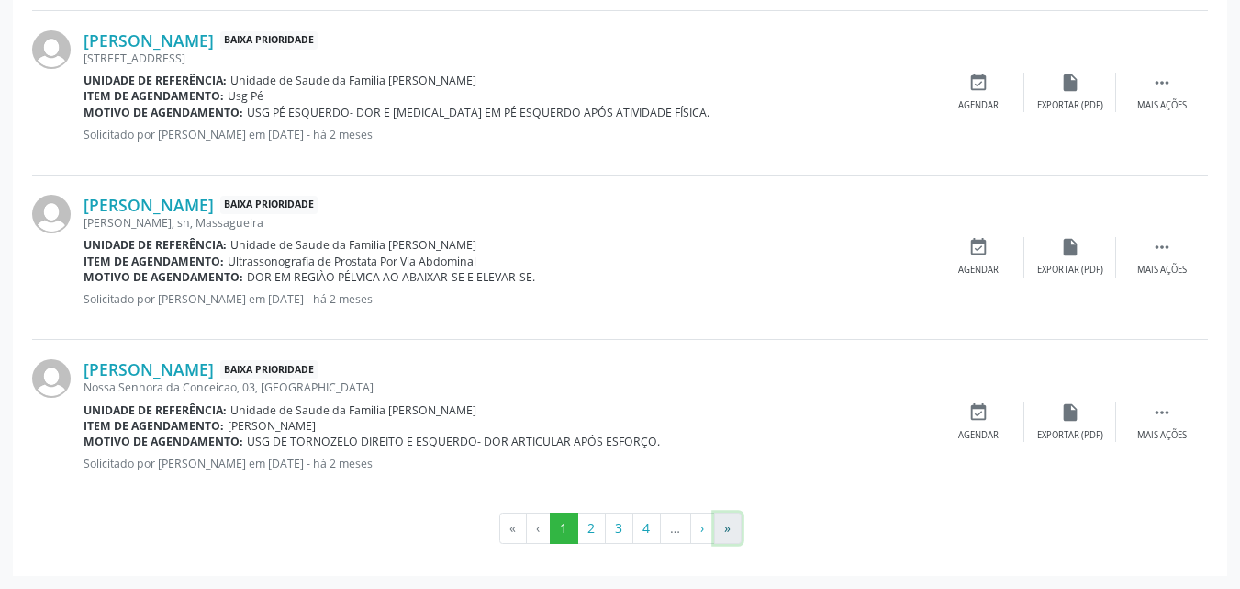
click at [729, 538] on button "»" at bounding box center [728, 527] width 28 height 31
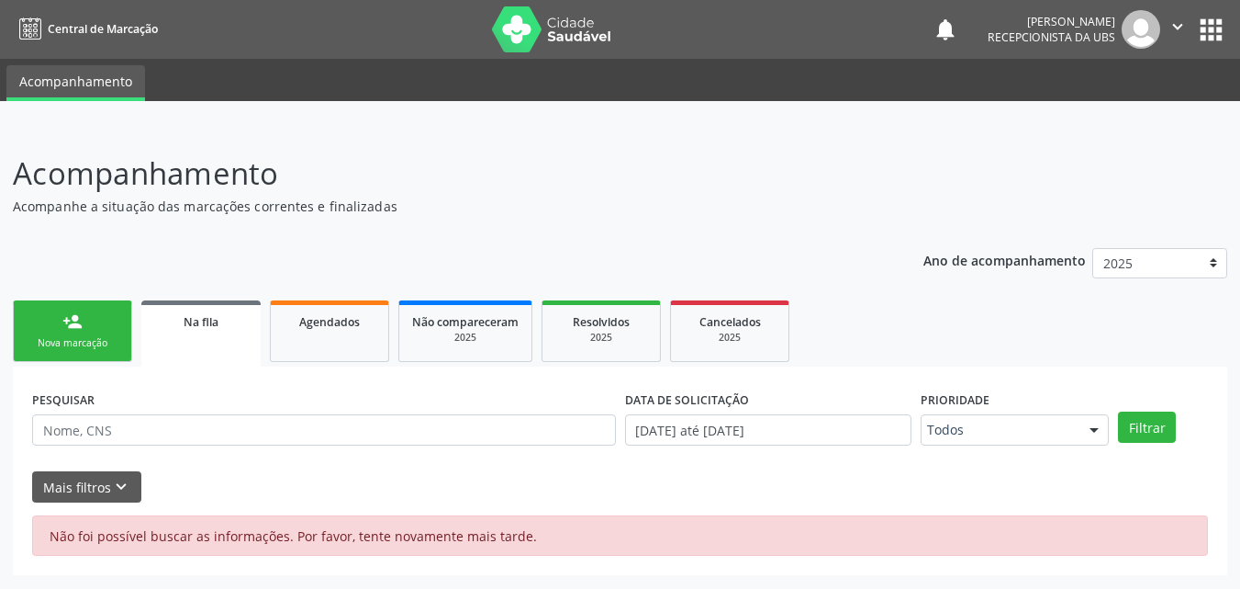
scroll to position [0, 0]
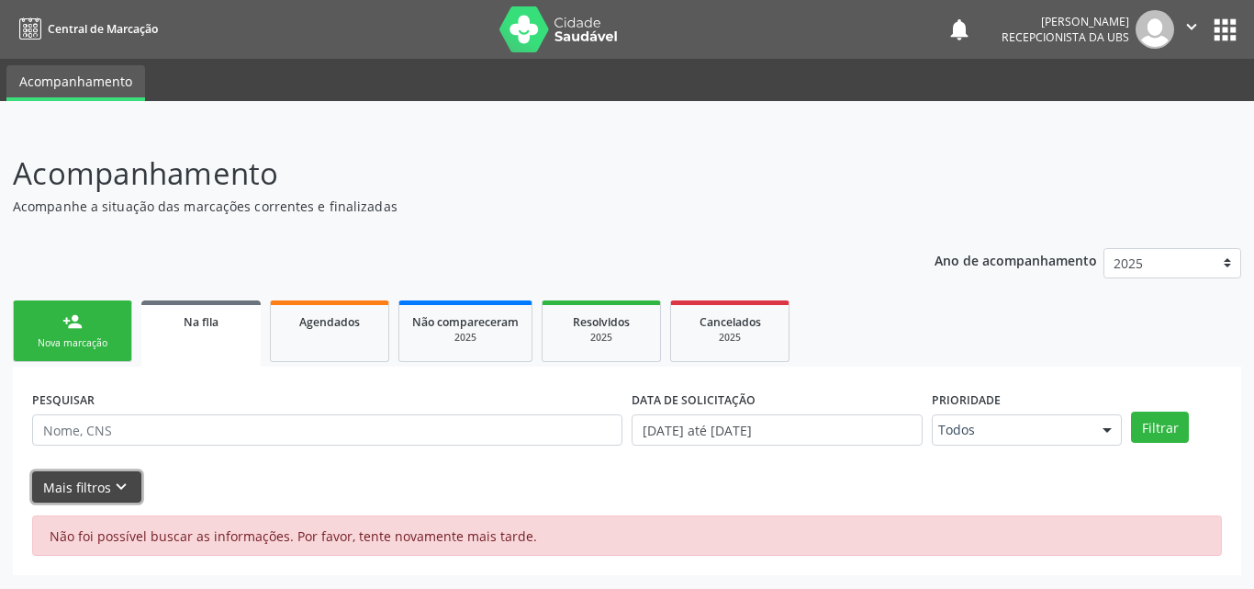
click at [96, 492] on button "Mais filtros keyboard_arrow_down" at bounding box center [86, 487] width 109 height 32
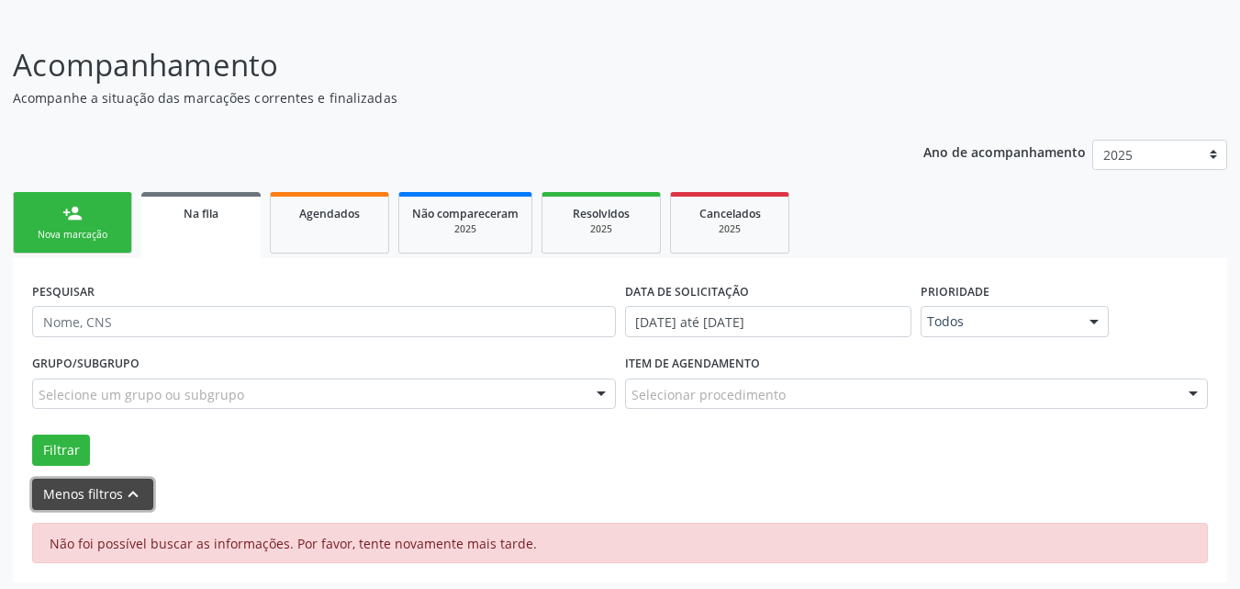
scroll to position [115, 0]
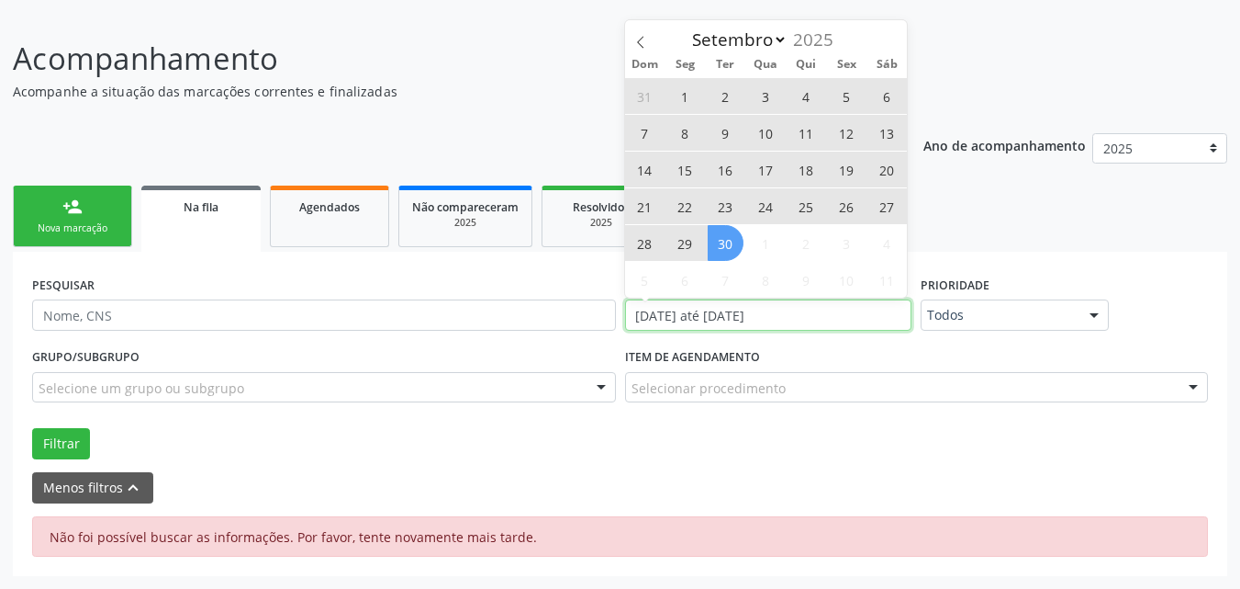
click at [698, 312] on input "[DATE] até [DATE]" at bounding box center [768, 314] width 287 height 31
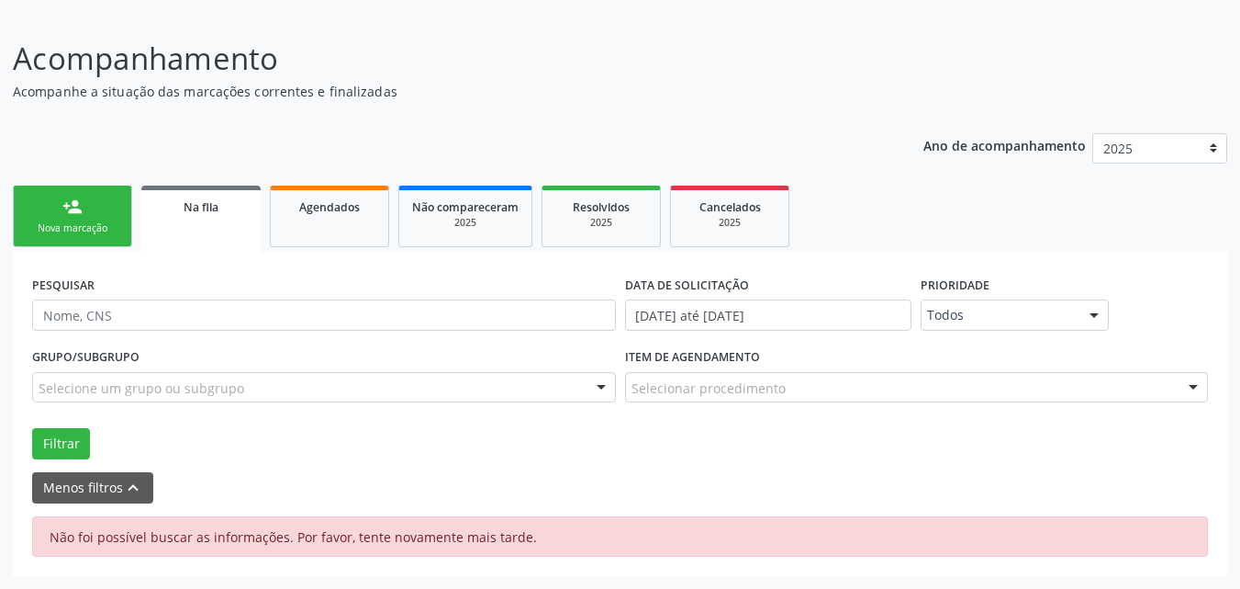
click at [136, 420] on div "Grupo/Subgrupo Selecione um grupo ou subgrupo Todos os grupos e subgrupos 01 - …" at bounding box center [620, 401] width 1185 height 116
click at [327, 242] on link "Agendados" at bounding box center [329, 216] width 119 height 62
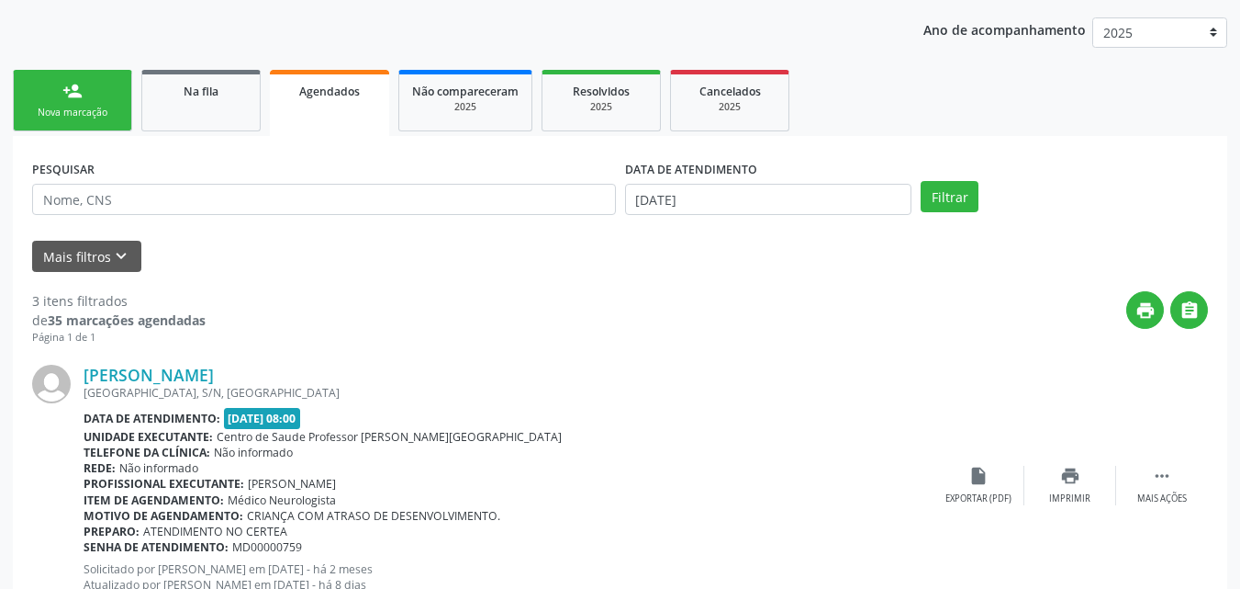
scroll to position [230, 0]
click at [208, 104] on link "Na fila" at bounding box center [200, 102] width 119 height 62
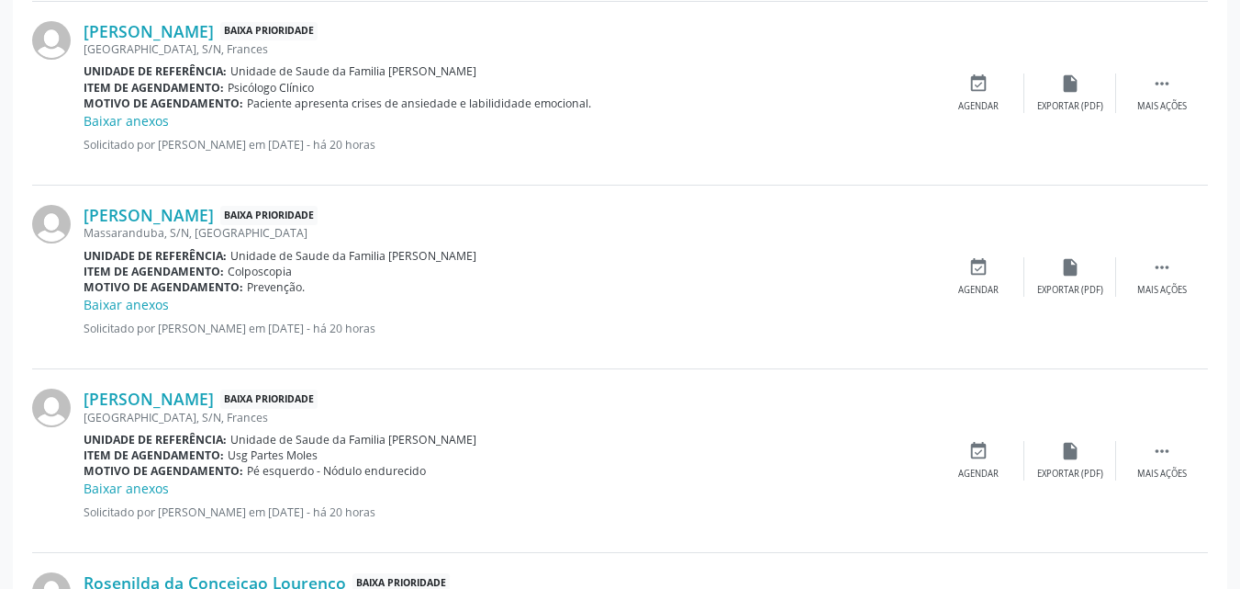
scroll to position [1127, 0]
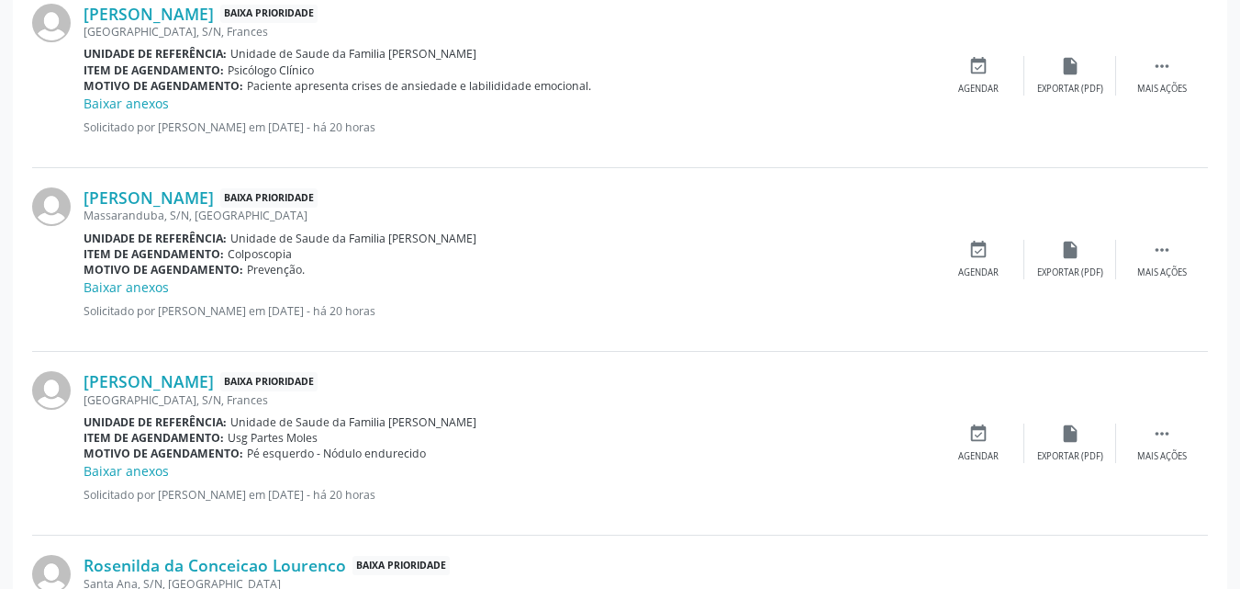
drag, startPoint x: 274, startPoint y: 297, endPoint x: 160, endPoint y: 336, distance: 120.5
click at [160, 336] on div "[PERSON_NAME] Baixa Prioridade [GEOGRAPHIC_DATA], S/N, [GEOGRAPHIC_DATA] Unidad…" at bounding box center [620, 260] width 1176 height 184
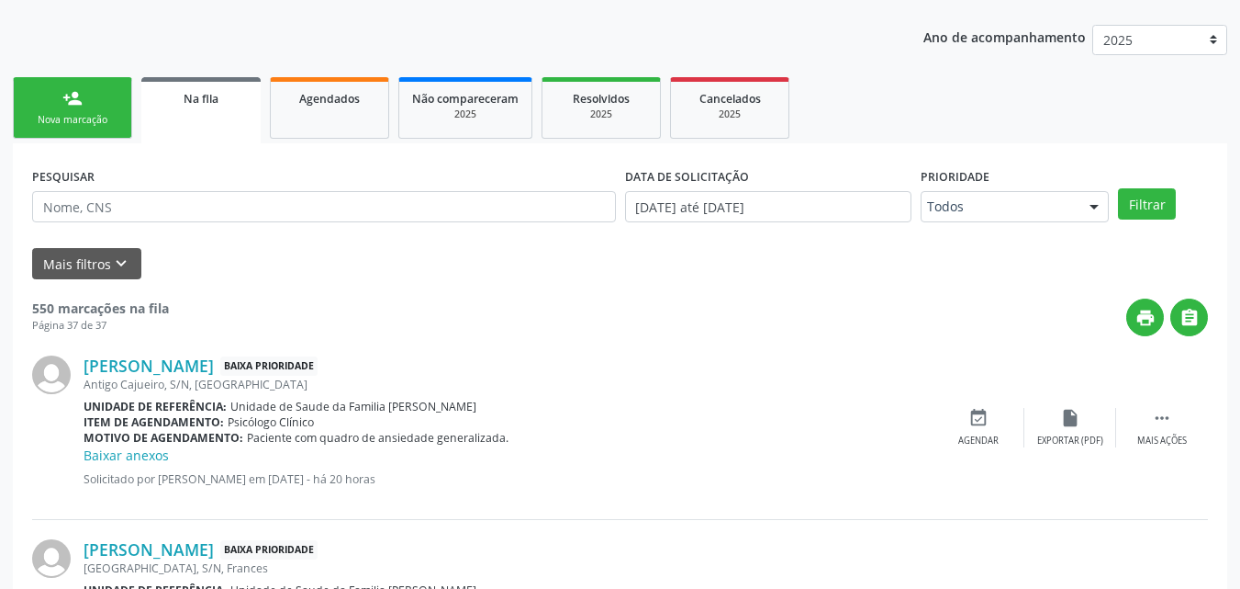
scroll to position [0, 0]
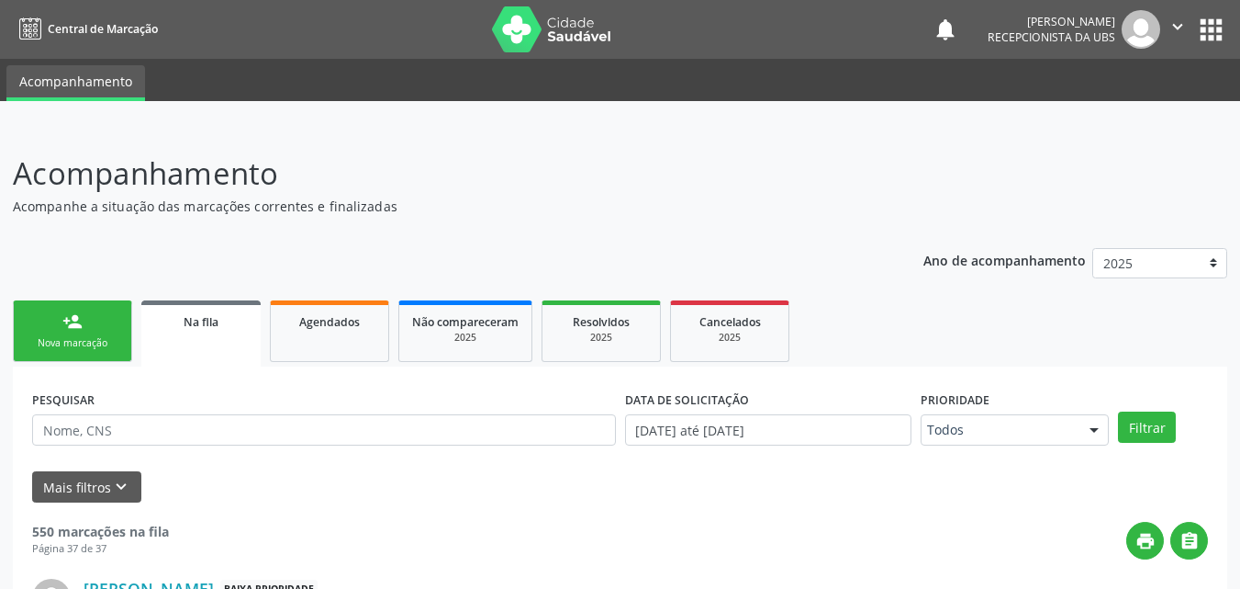
click at [48, 326] on link "person_add Nova marcação" at bounding box center [72, 331] width 119 height 62
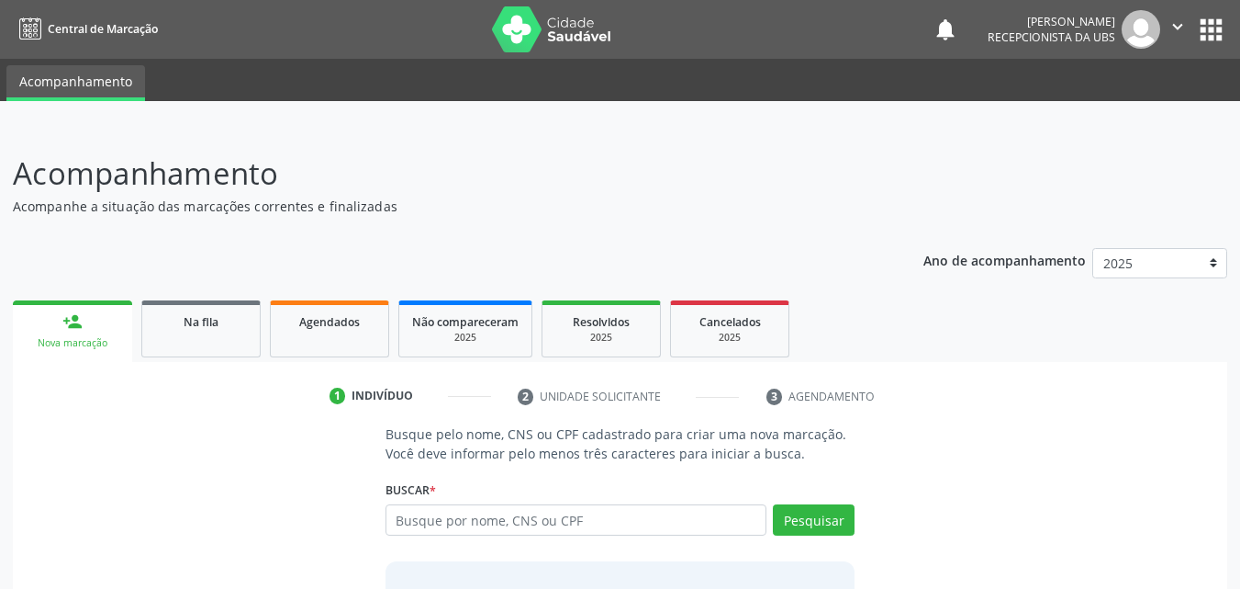
scroll to position [145, 0]
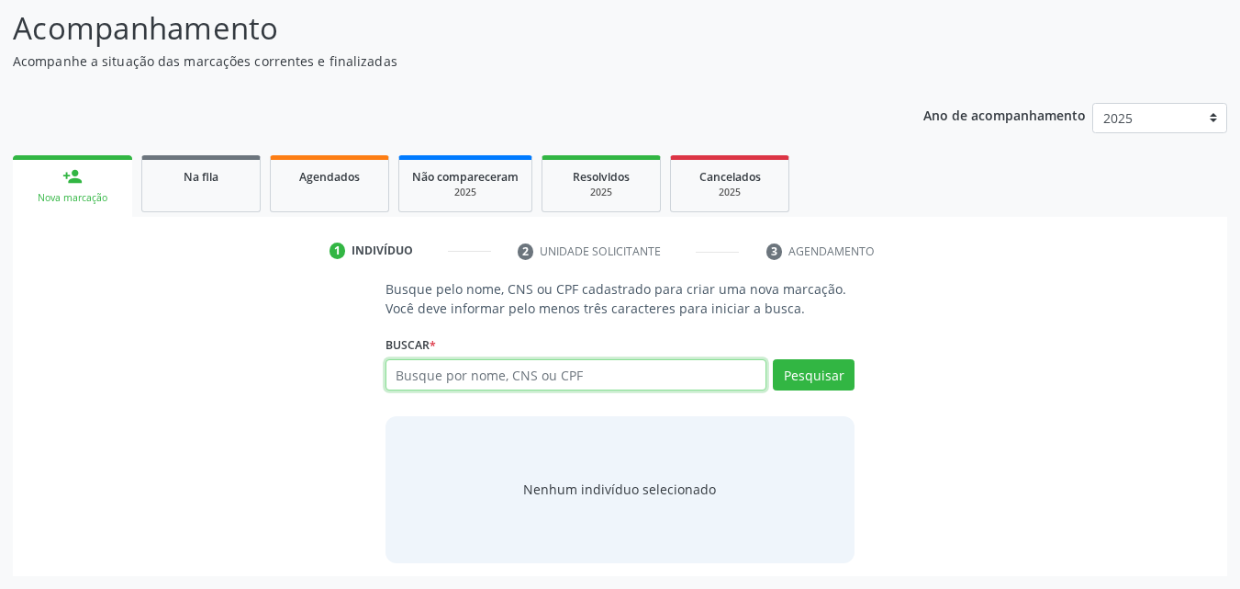
click at [484, 364] on input "text" at bounding box center [577, 374] width 382 height 31
click at [445, 325] on div "Busque pelo nome, CNS ou CPF cadastrado para criar uma nova marcação. Você deve…" at bounding box center [621, 420] width 496 height 283
